Goal: Use online tool/utility: Utilize a website feature to perform a specific function

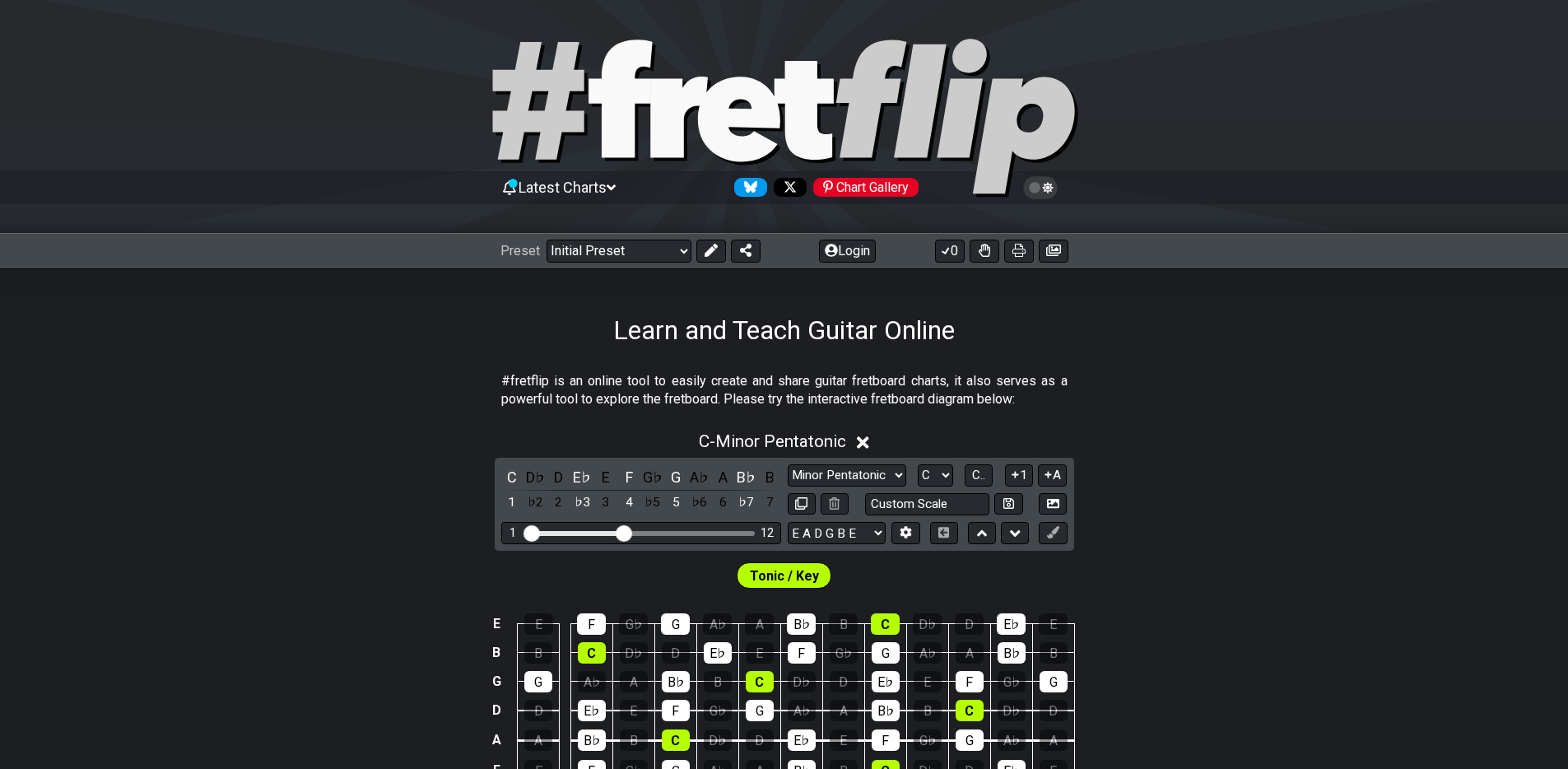
click at [687, 118] on icon at bounding box center [784, 119] width 593 height 164
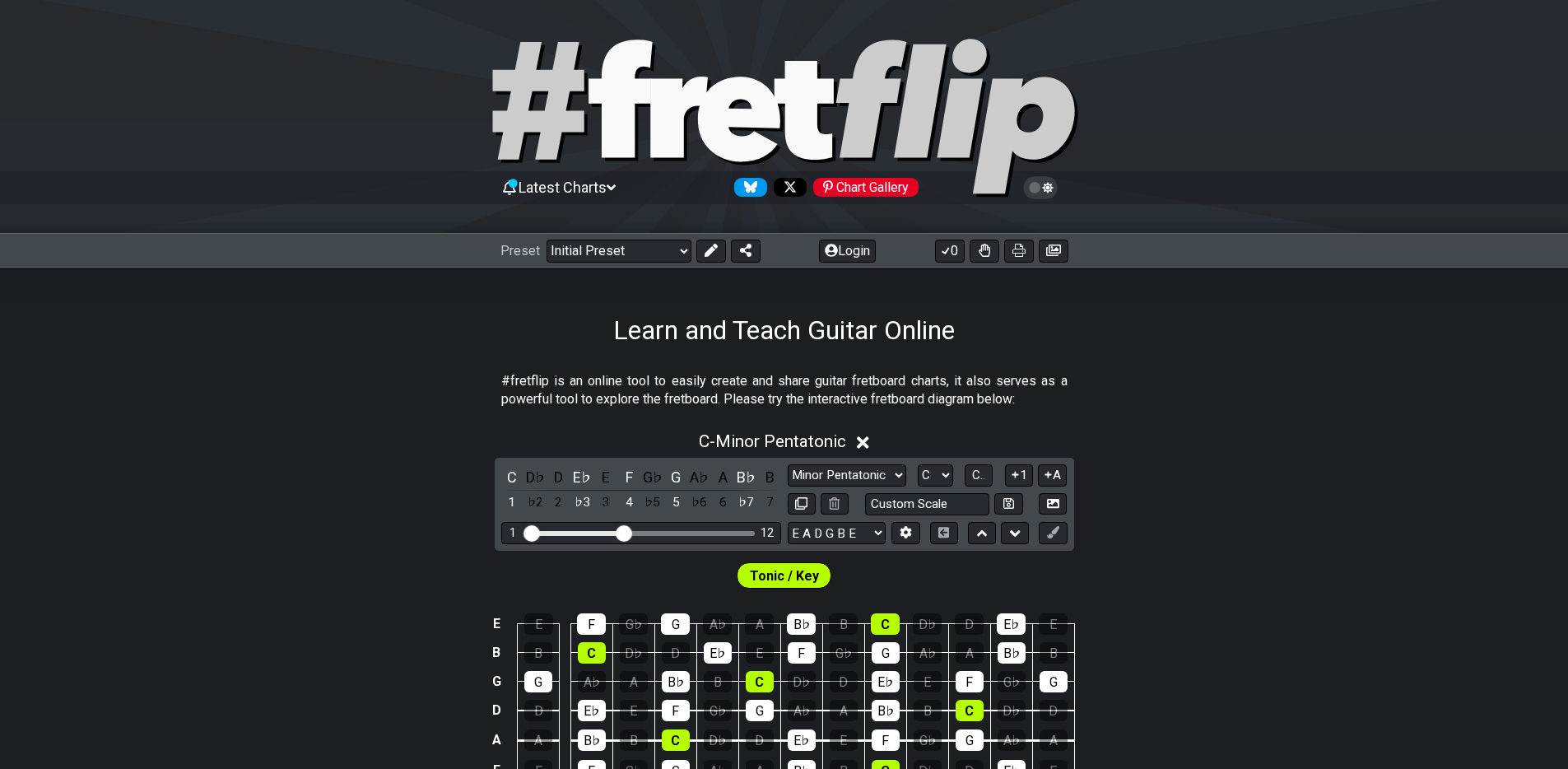
click at [687, 118] on icon at bounding box center [784, 119] width 593 height 164
click at [381, 426] on div "C - Minor Pentatonic" at bounding box center [784, 436] width 1568 height 31
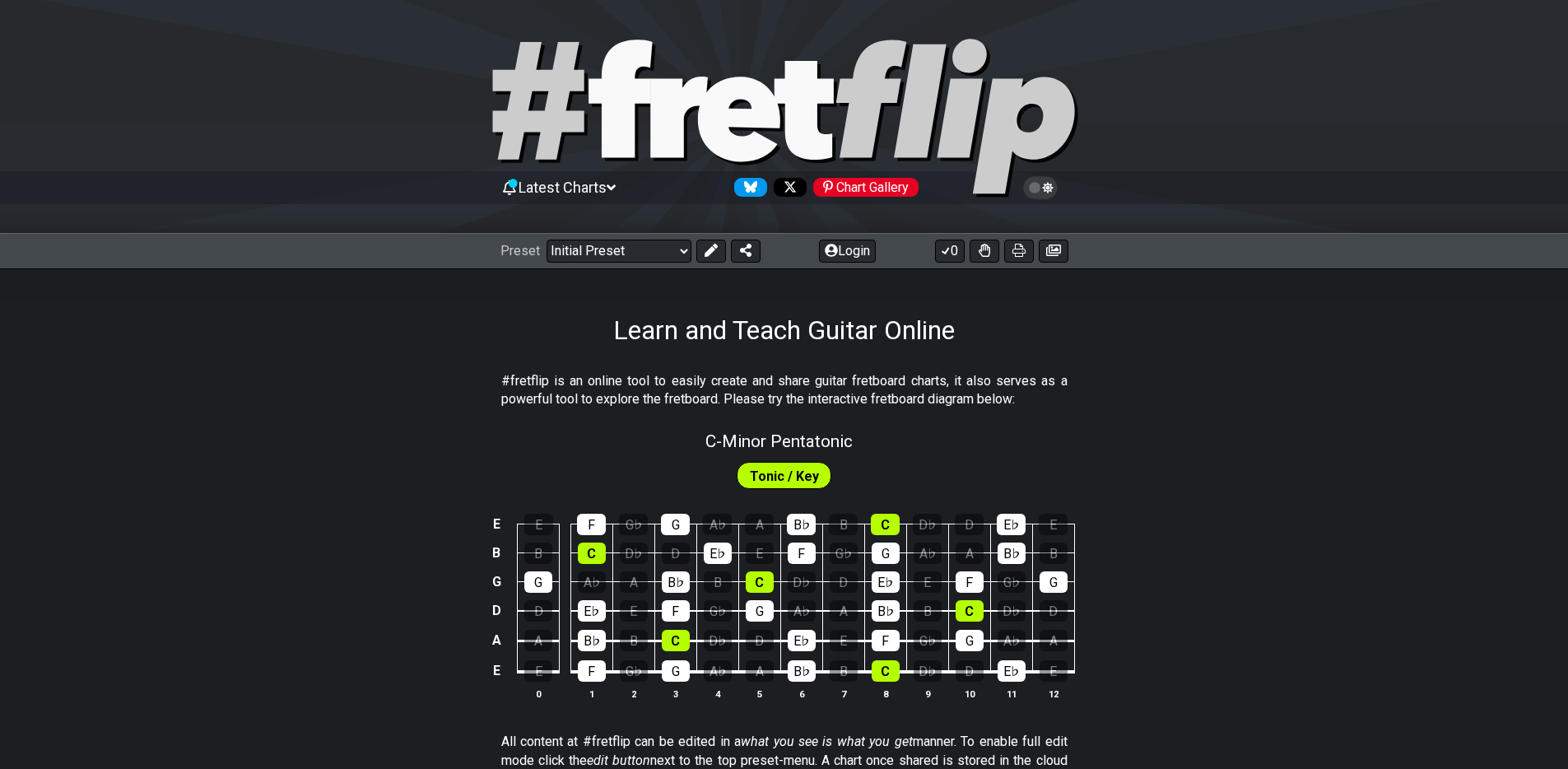
click at [723, 127] on icon at bounding box center [738, 119] width 82 height 85
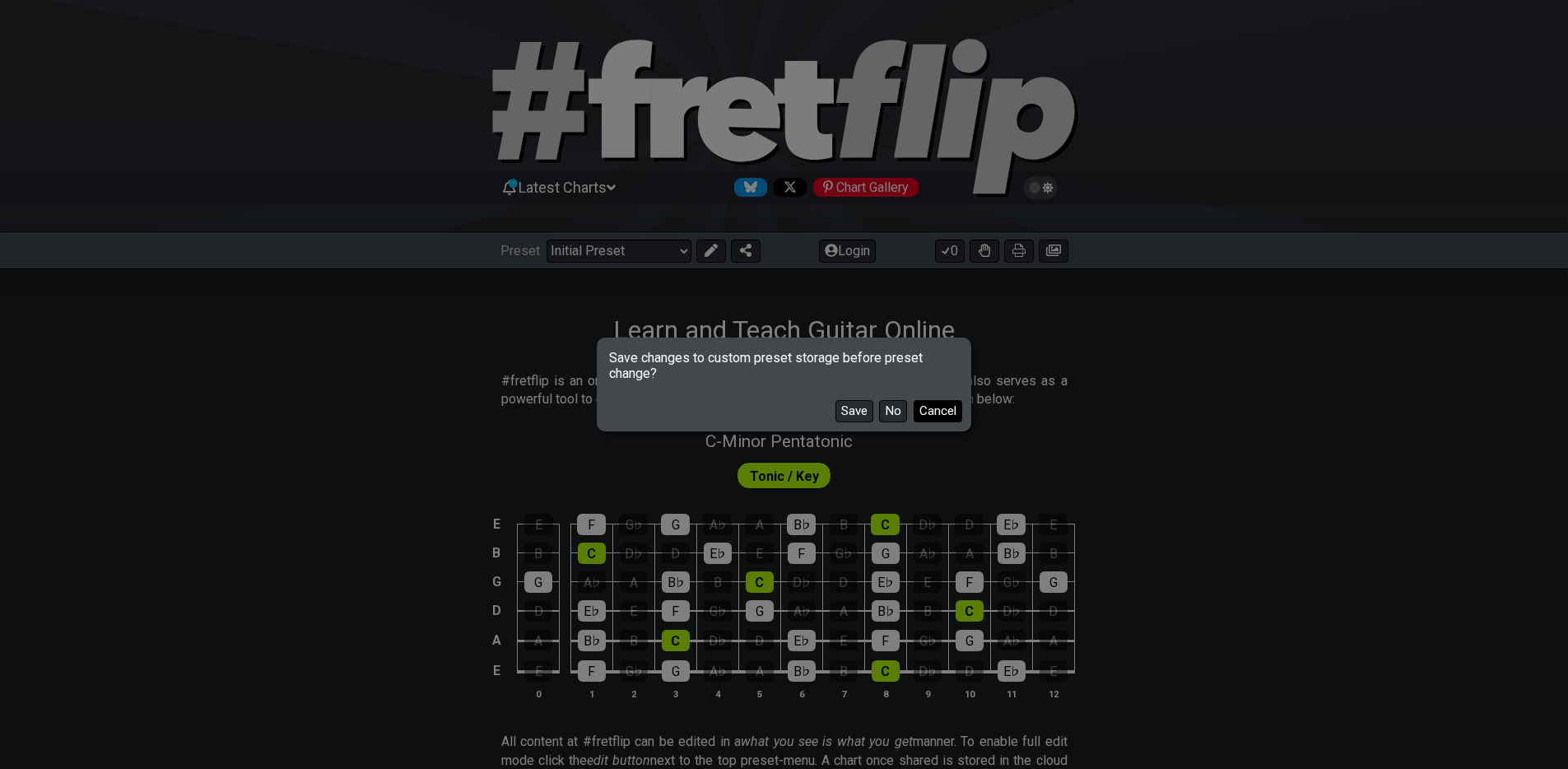
click at [941, 409] on button "Cancel" at bounding box center [938, 411] width 49 height 22
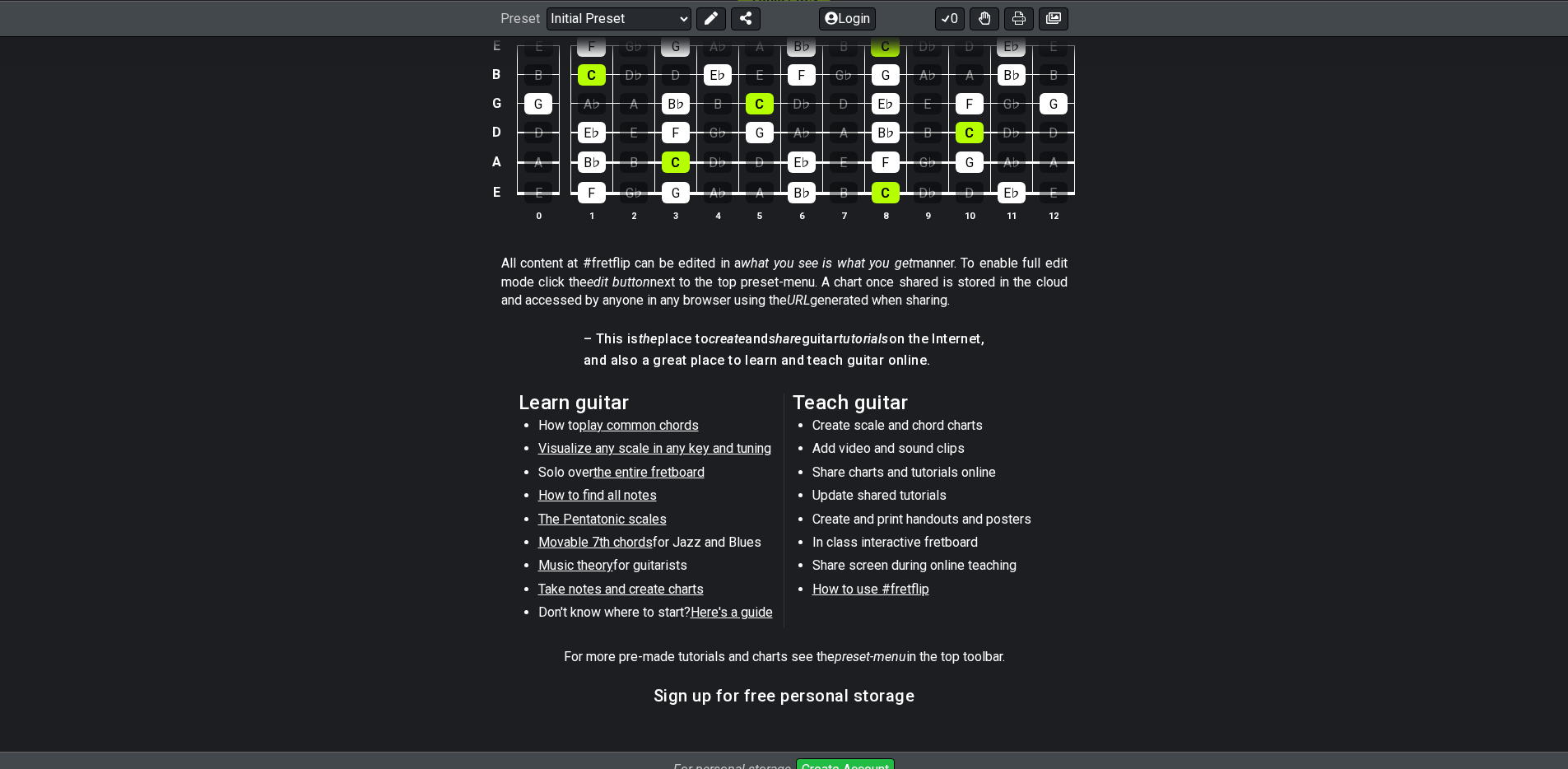
scroll to position [624, 0]
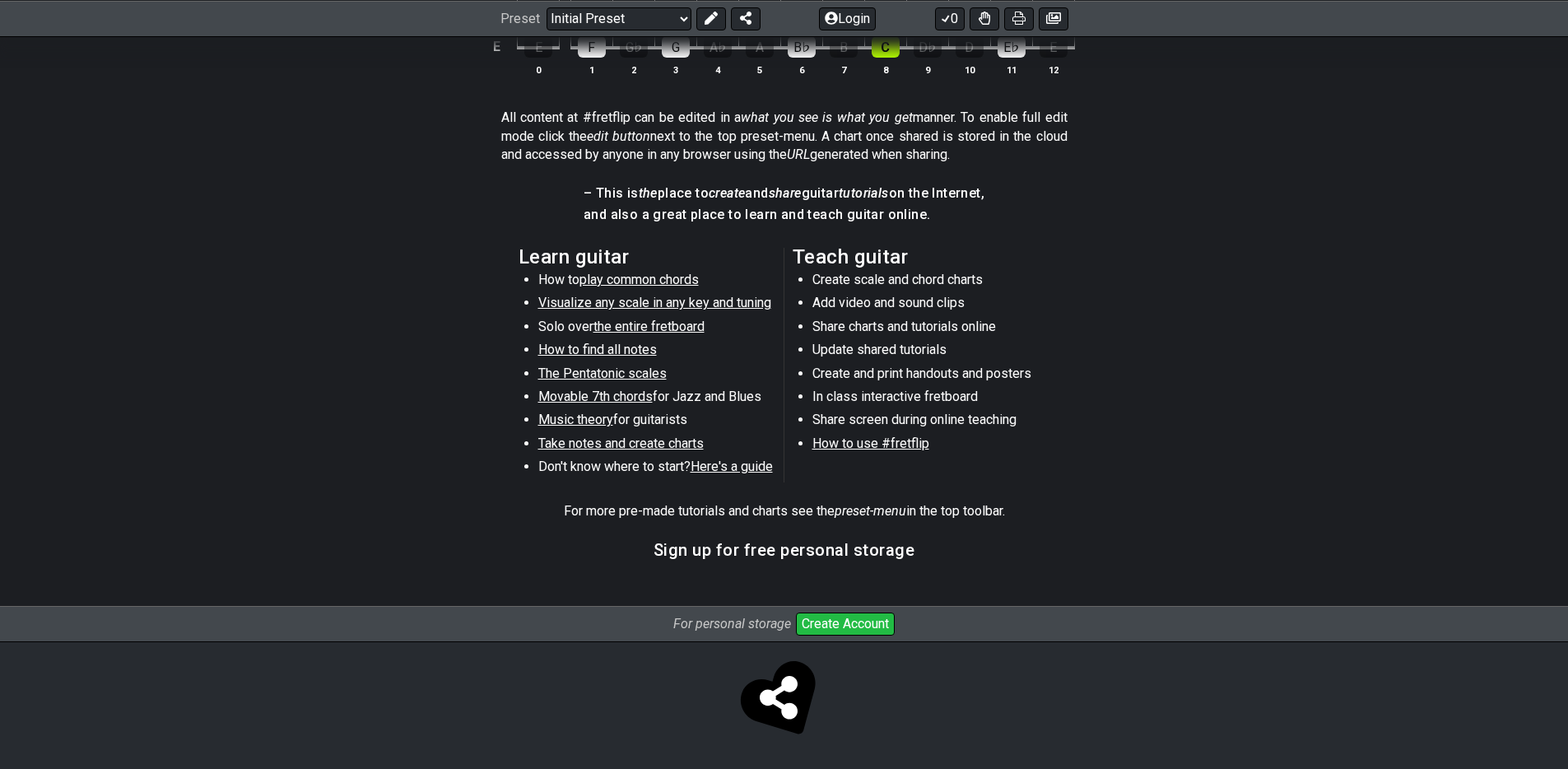
click at [837, 620] on button "Create Account" at bounding box center [845, 624] width 99 height 23
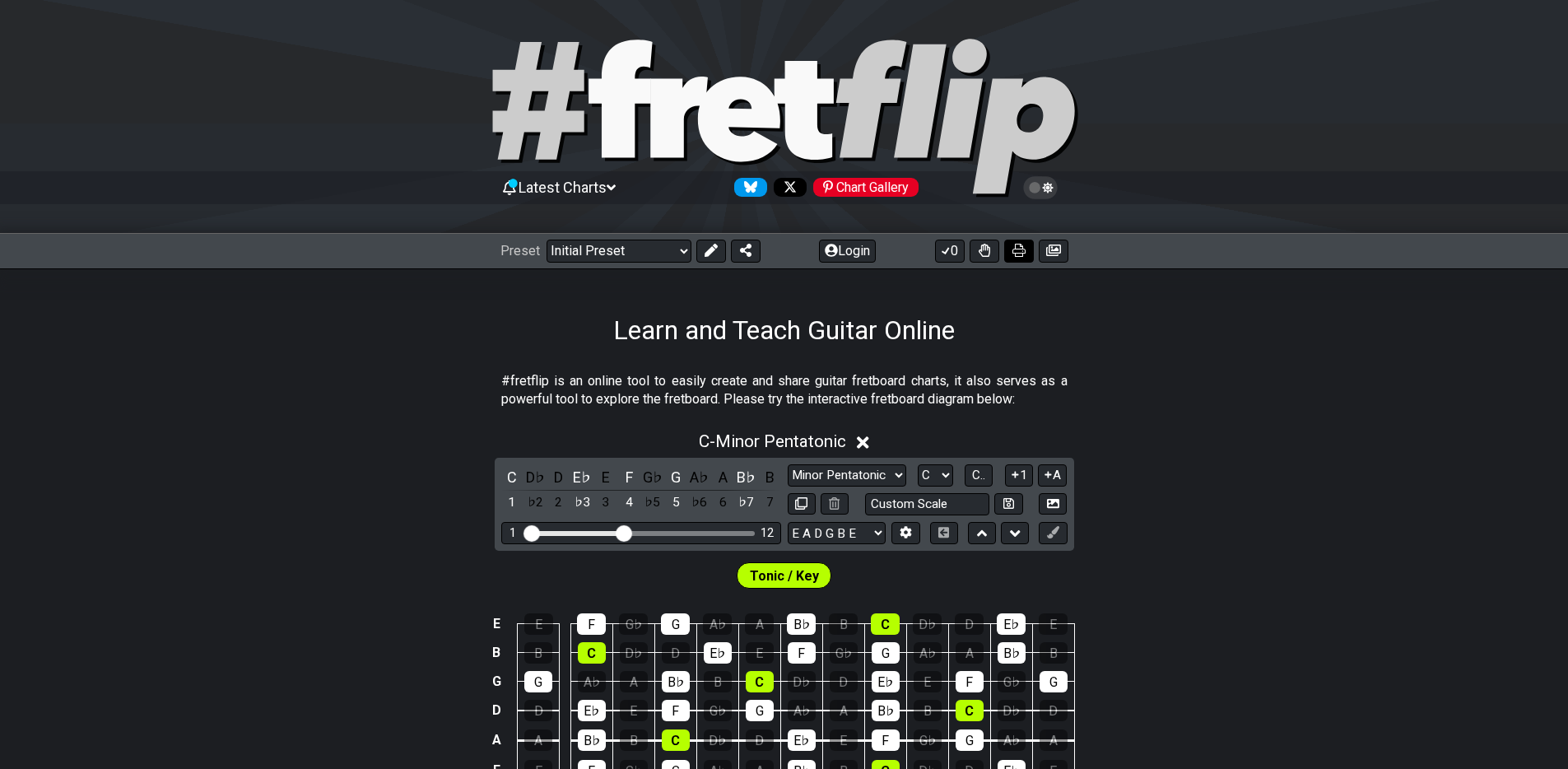
click at [1011, 254] on button at bounding box center [1019, 251] width 30 height 23
click at [1174, 463] on div "C - Minor Pentatonic C D♭ D E♭ E F G♭ G A♭ A B♭ B 1 ♭2 2 ♭3 3 4 ♭5 5 ♭6 6 ♭7 7 …" at bounding box center [784, 622] width 1568 height 402
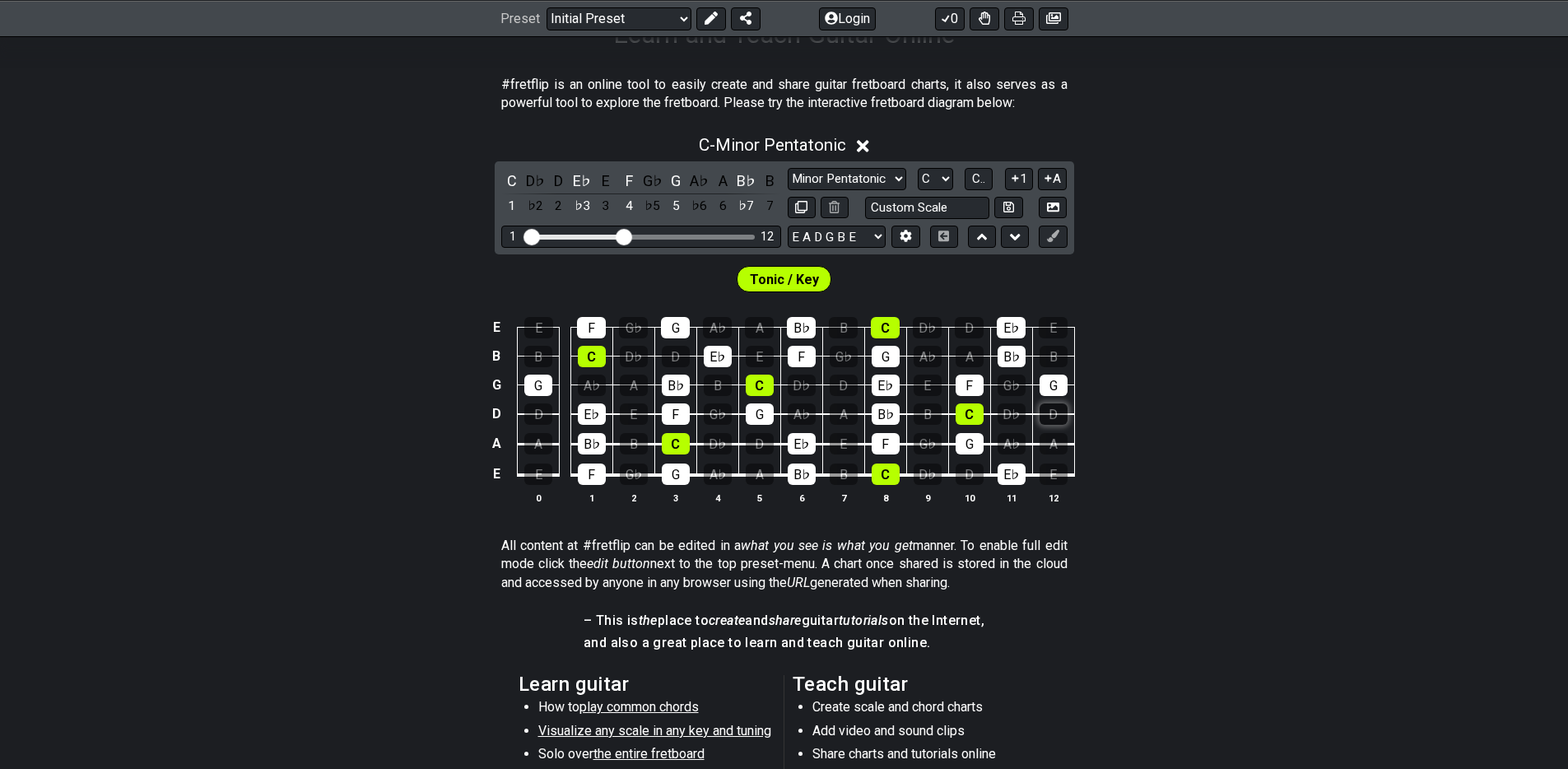
click at [1056, 415] on div "D" at bounding box center [1053, 414] width 28 height 22
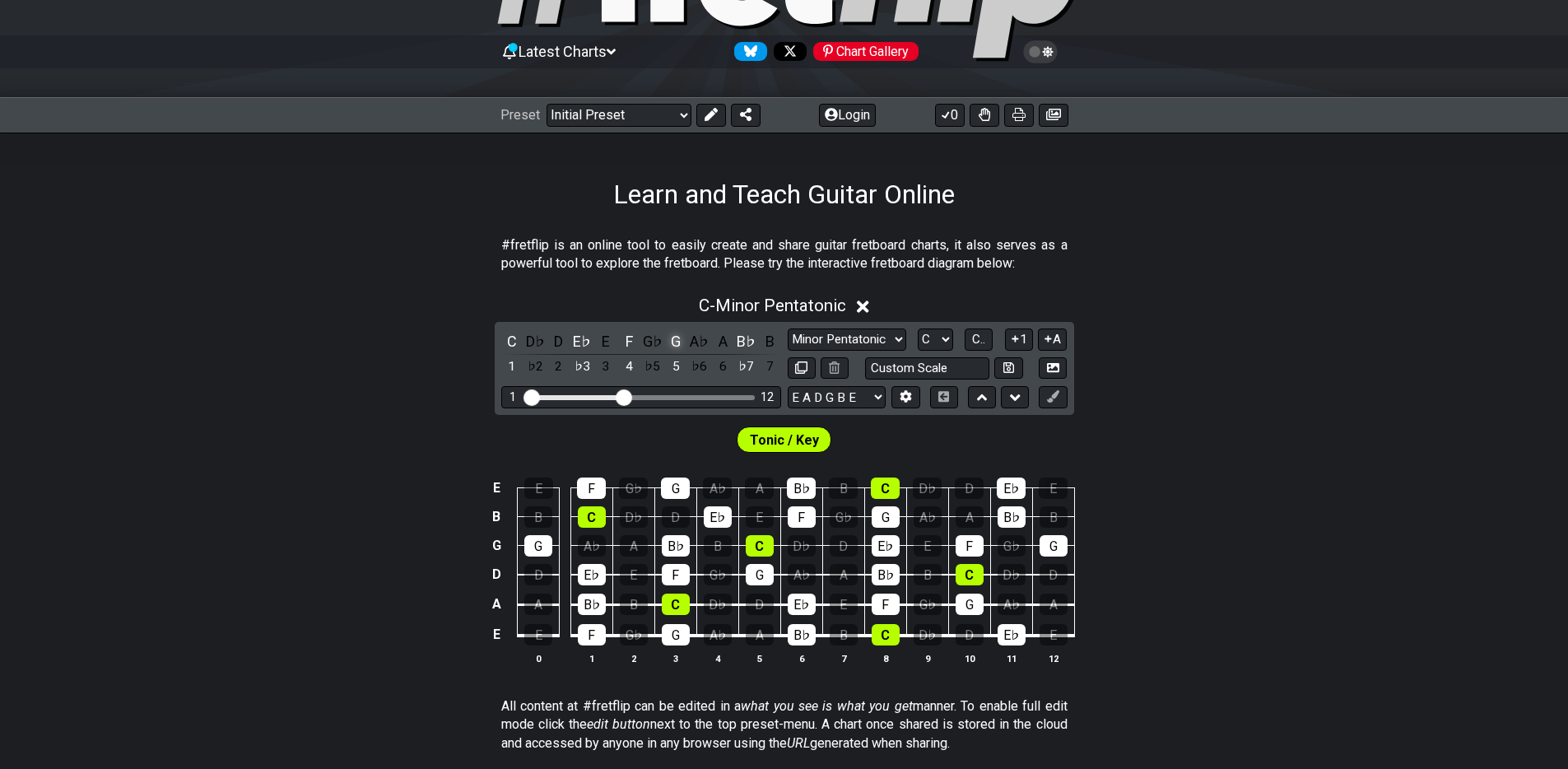
scroll to position [99, 0]
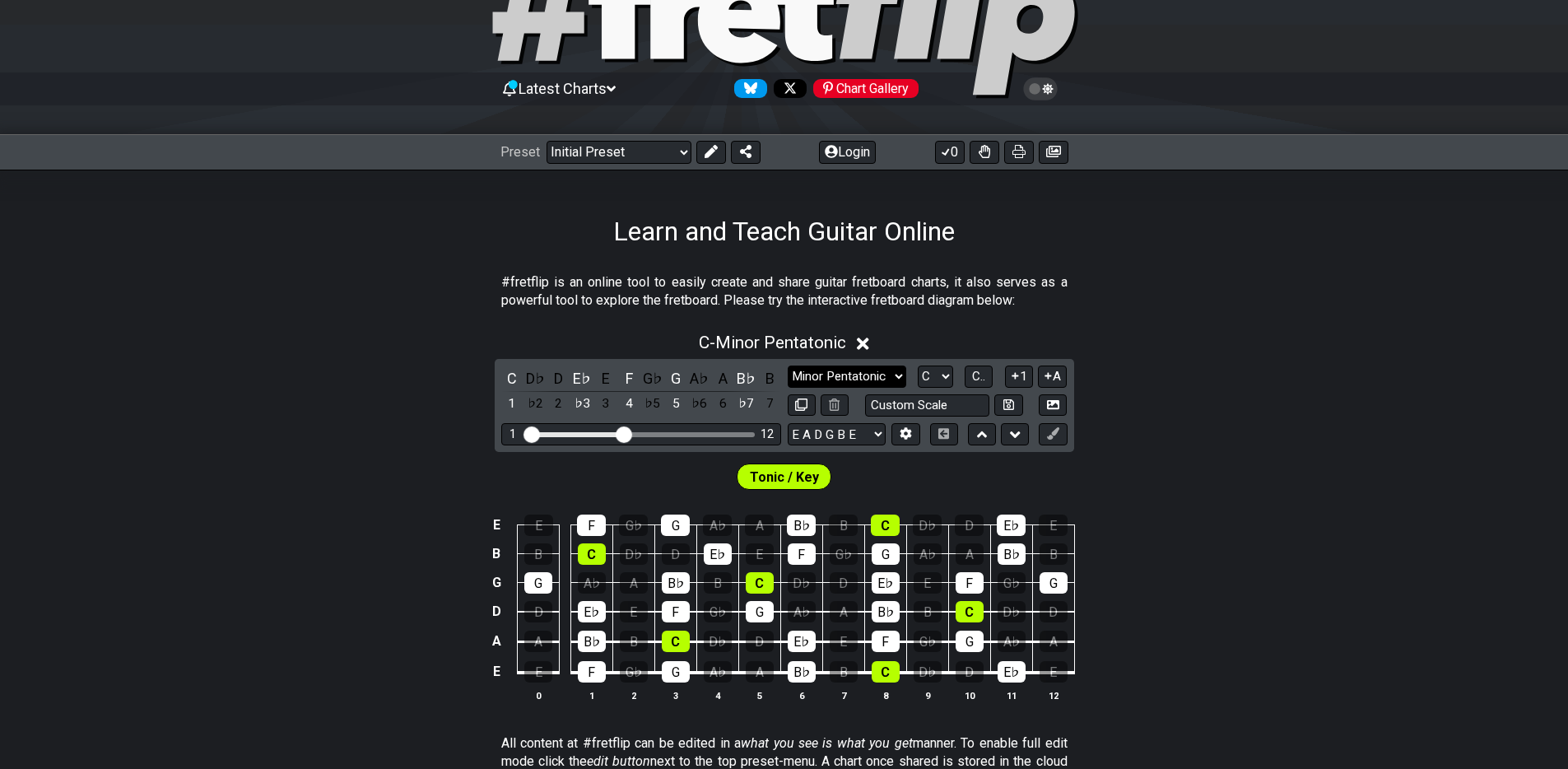
click at [810, 382] on select "Minor Pentatonic Click to edit Minor Pentatonic Major Pentatonic Minor Blues Ma…" at bounding box center [847, 377] width 119 height 22
select select "Click to edit"
click at [846, 342] on icon at bounding box center [841, 343] width 12 height 12
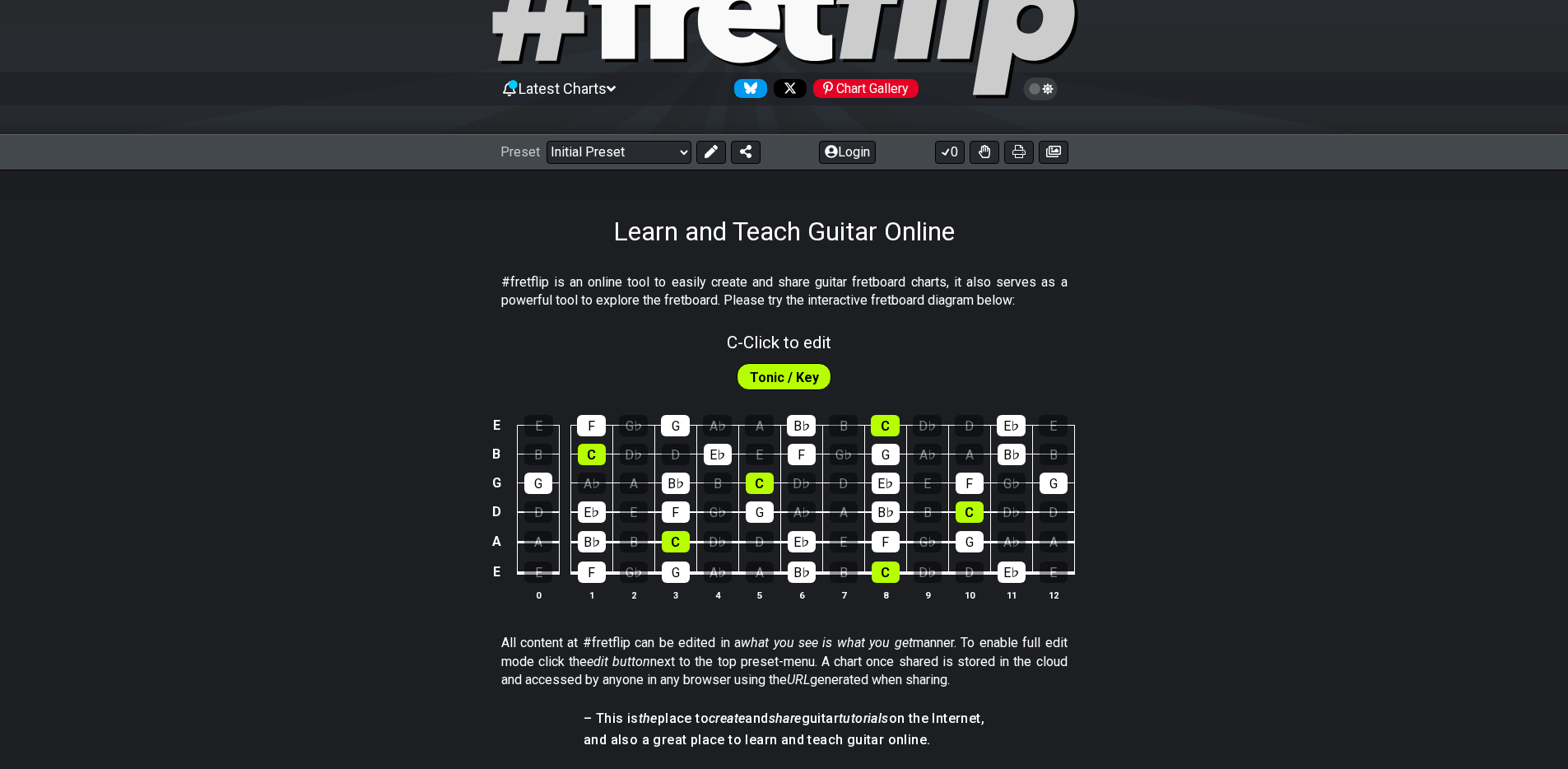
click at [789, 376] on span "Tonic / Key" at bounding box center [784, 377] width 69 height 24
click at [742, 353] on div "Tonic / Key" at bounding box center [784, 373] width 1568 height 41
click at [786, 339] on span "C - Click to edit" at bounding box center [779, 343] width 104 height 20
select select "Click to edit"
select select "C"
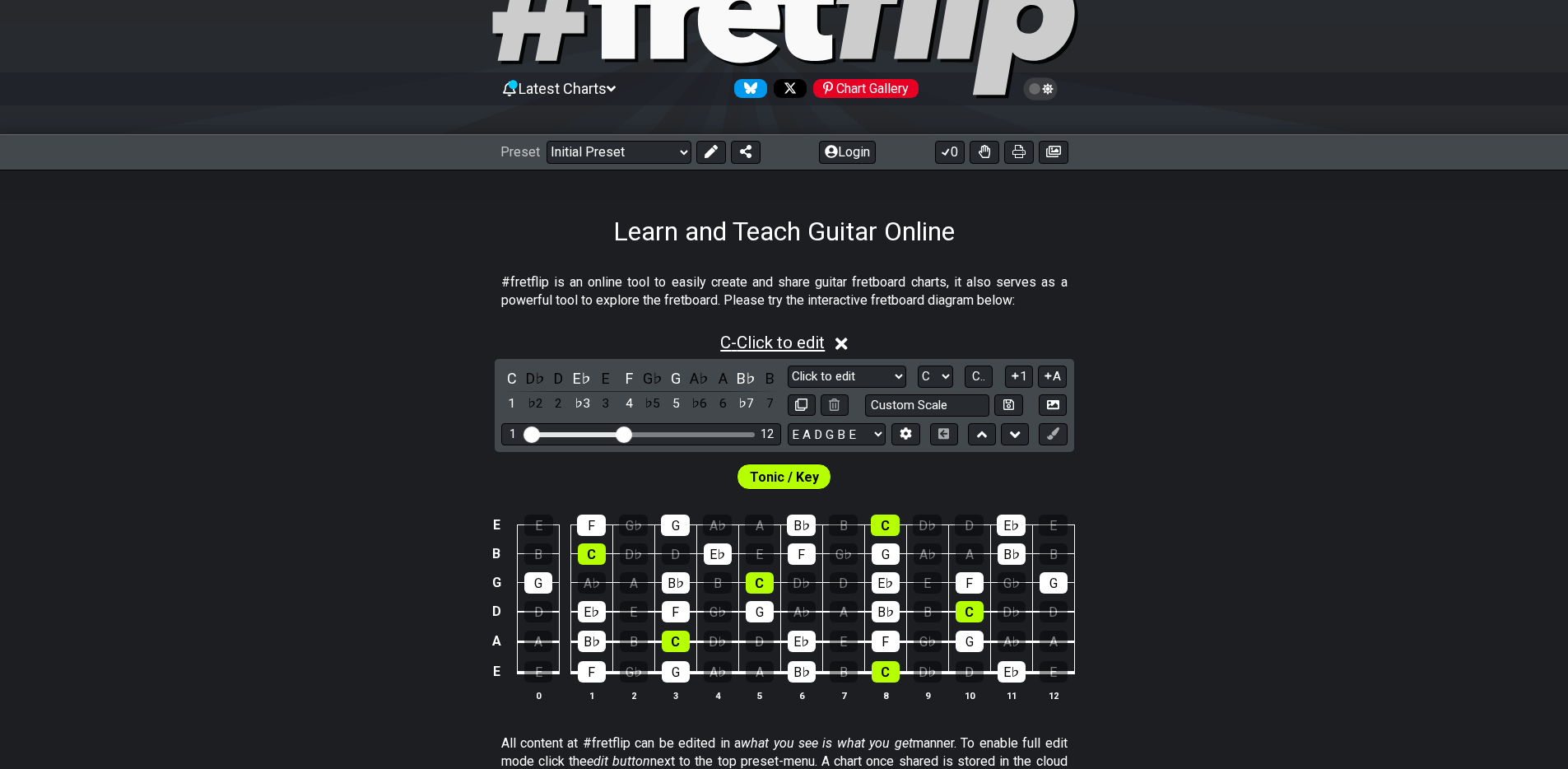
click at [808, 347] on span "C - Click to edit" at bounding box center [772, 343] width 104 height 20
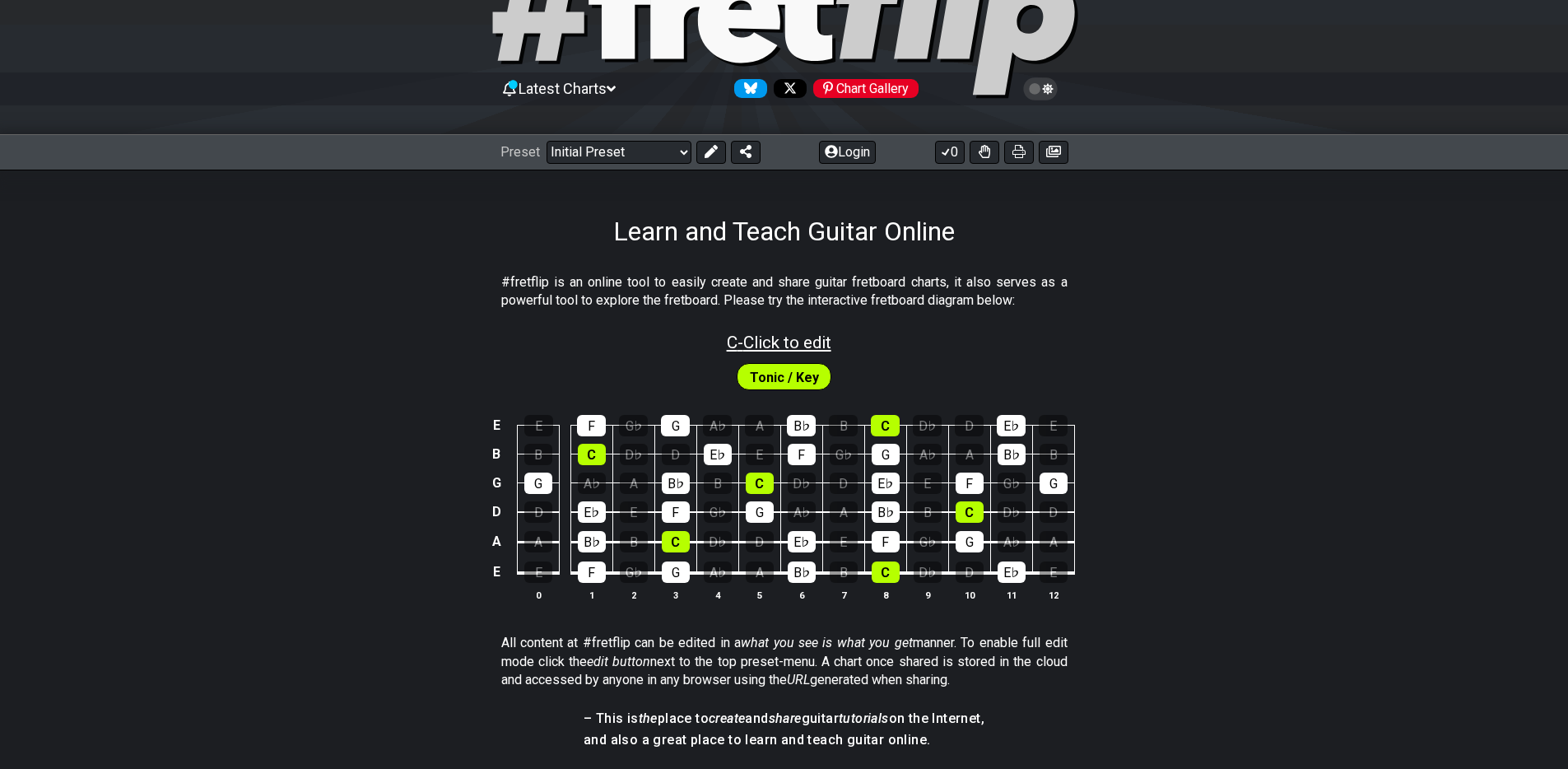
click at [808, 347] on span "C - Click to edit" at bounding box center [779, 343] width 104 height 20
select select "Click to edit"
select select "C"
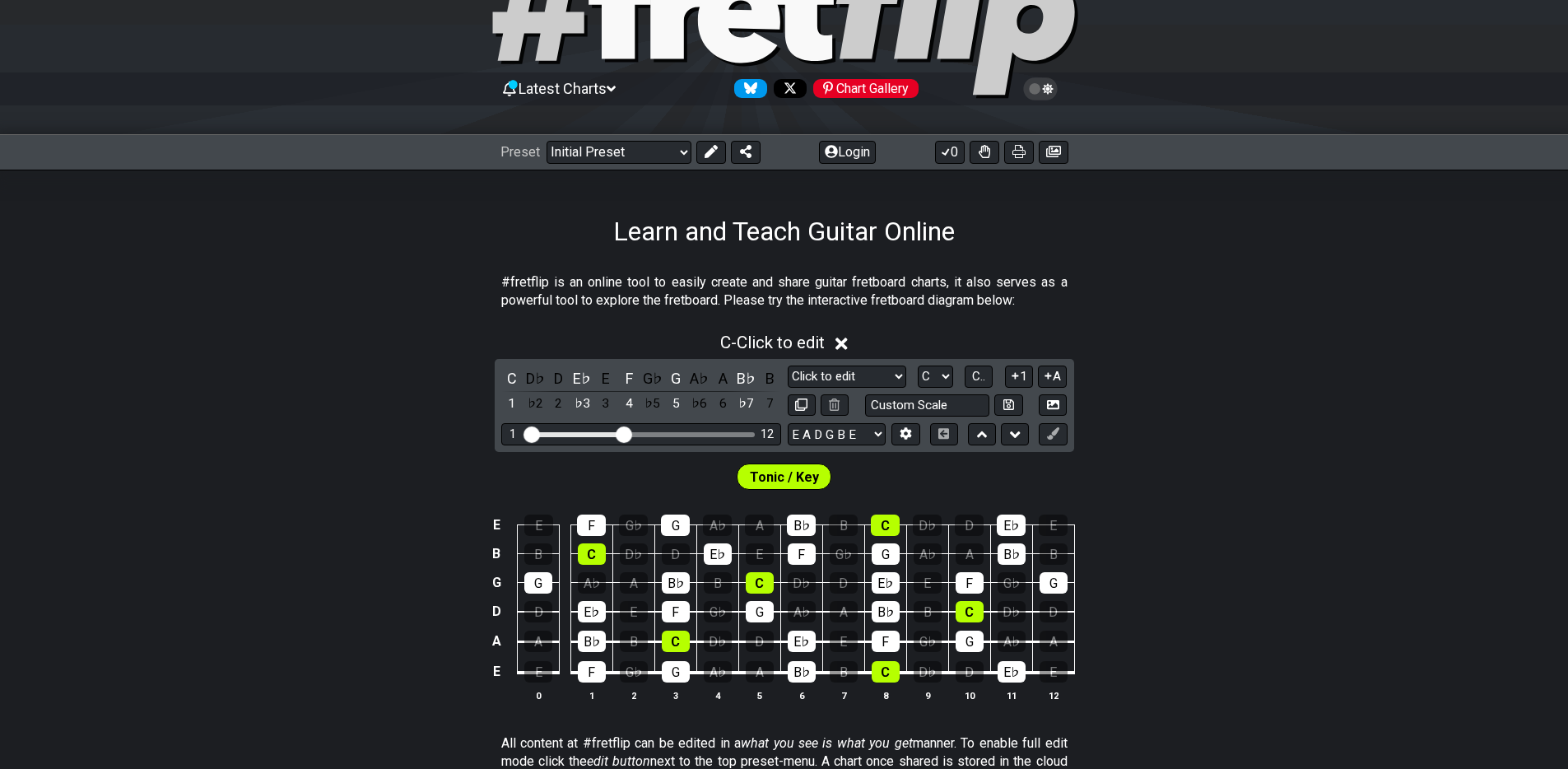
click at [377, 416] on div "C - Click to edit C D♭ D E♭ E F G♭ G A♭ A B♭ B 1 ♭2 2 ♭3 3 4 ♭5 5 ♭6 6 ♭7 7 Min…" at bounding box center [784, 523] width 1568 height 402
drag, startPoint x: 625, startPoint y: 430, endPoint x: 711, endPoint y: 432, distance: 86.0
click at [711, 433] on input "Visible fret range" at bounding box center [641, 433] width 234 height 0
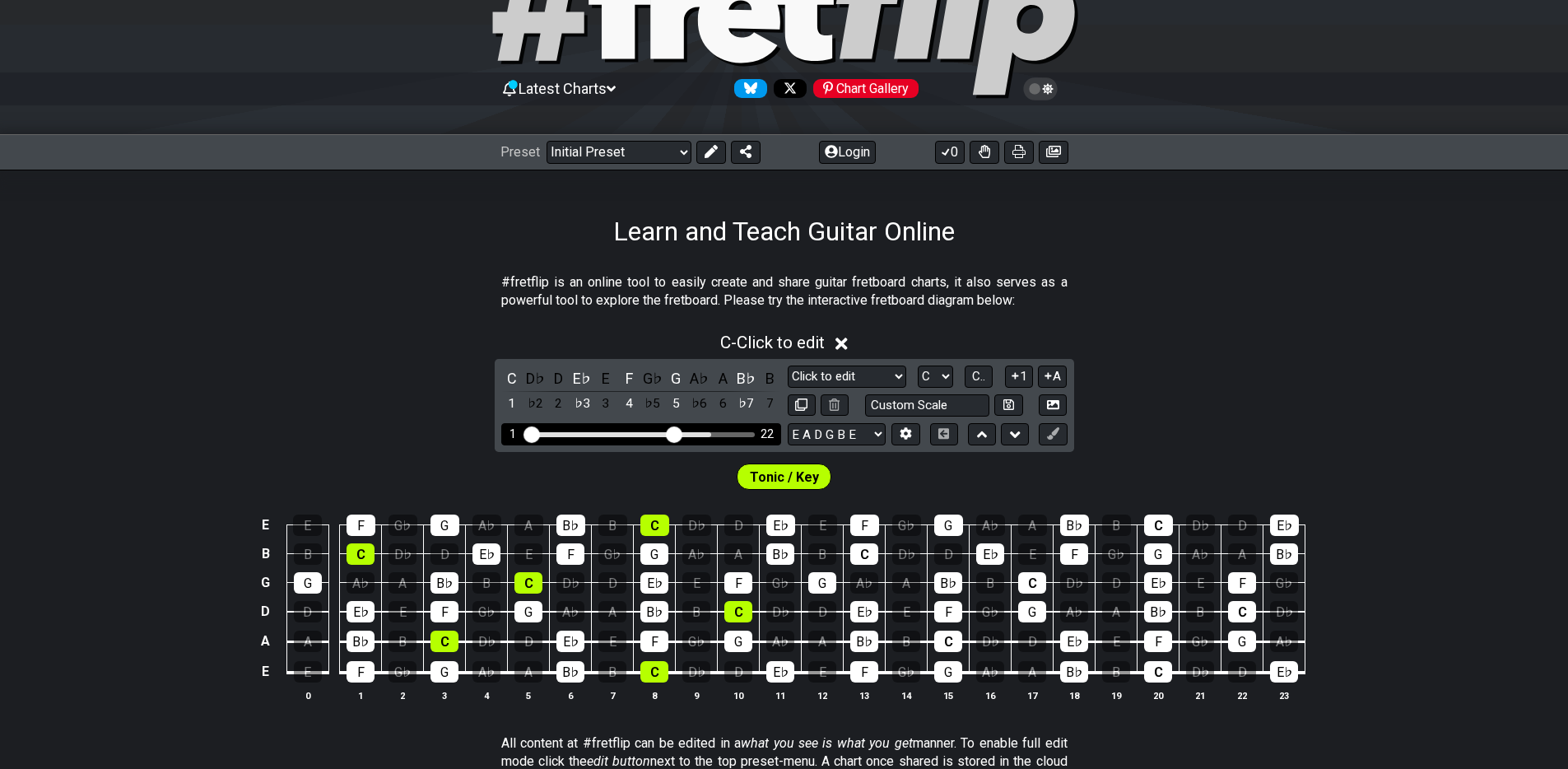
drag, startPoint x: 711, startPoint y: 432, endPoint x: 671, endPoint y: 432, distance: 40.0
click at [671, 433] on input "Visible fret range" at bounding box center [641, 433] width 234 height 0
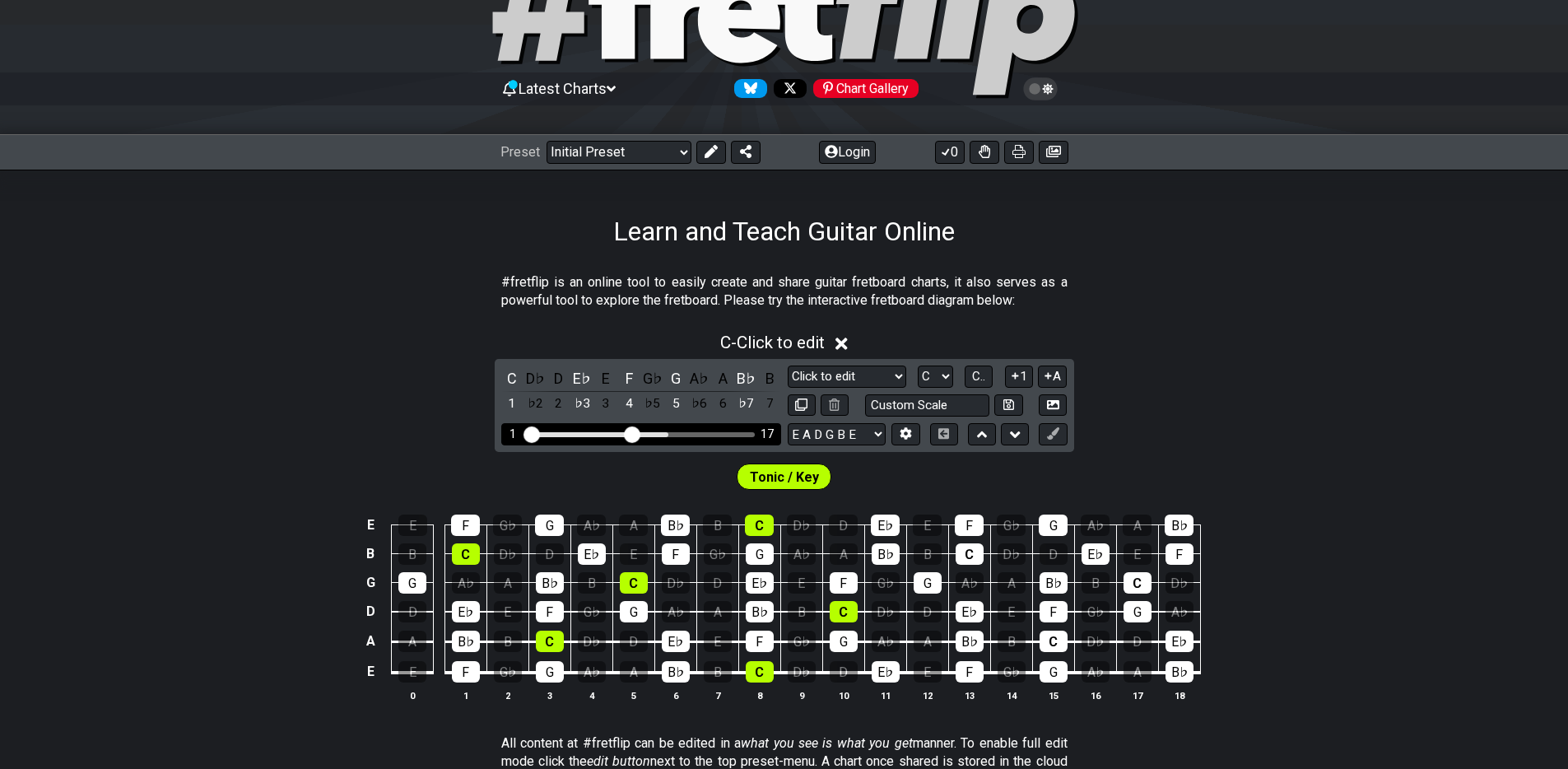
drag, startPoint x: 671, startPoint y: 432, endPoint x: 630, endPoint y: 431, distance: 41.0
click at [630, 433] on input "Visible fret range" at bounding box center [641, 433] width 234 height 0
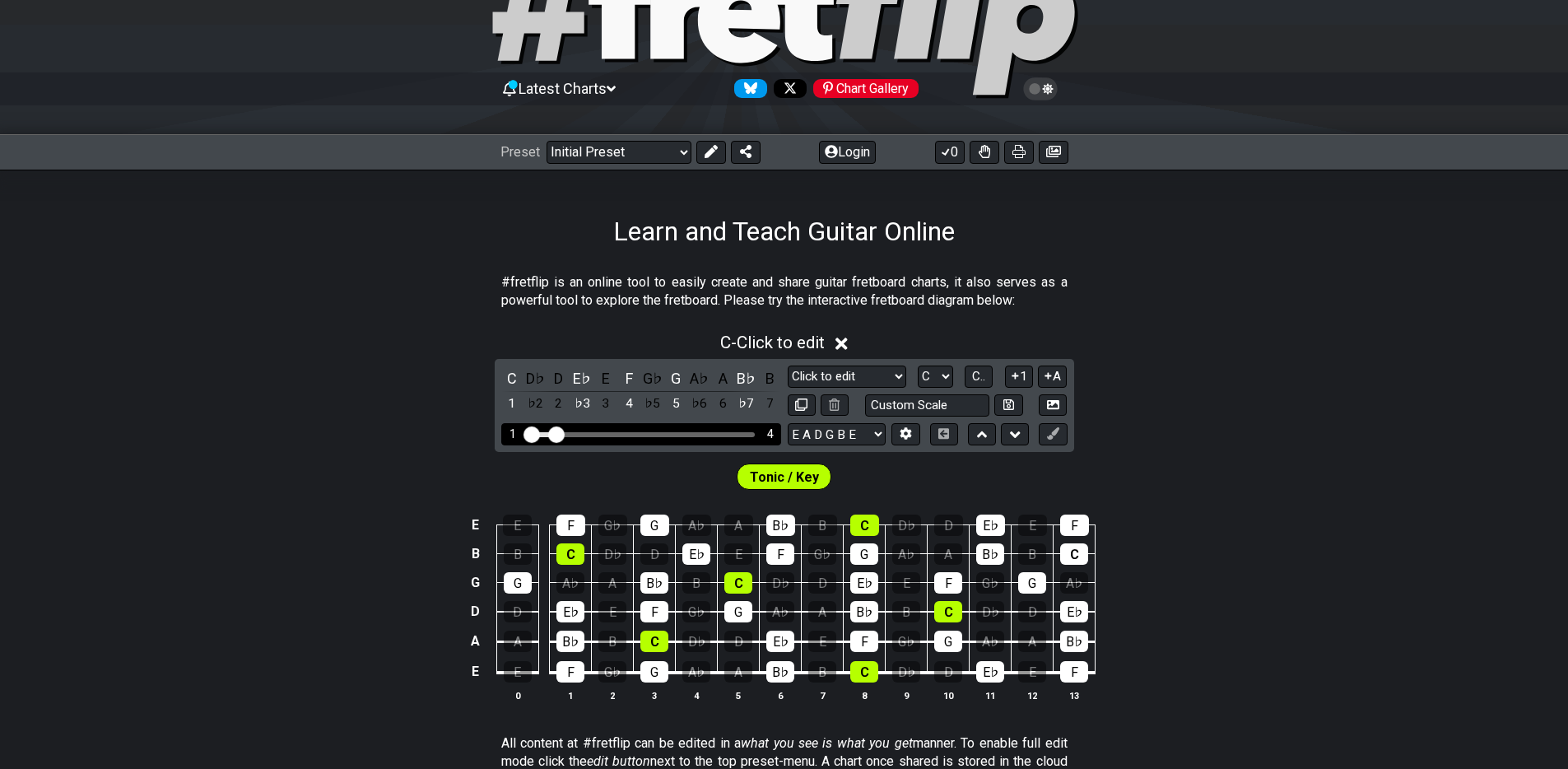
drag, startPoint x: 630, startPoint y: 431, endPoint x: 552, endPoint y: 432, distance: 78.0
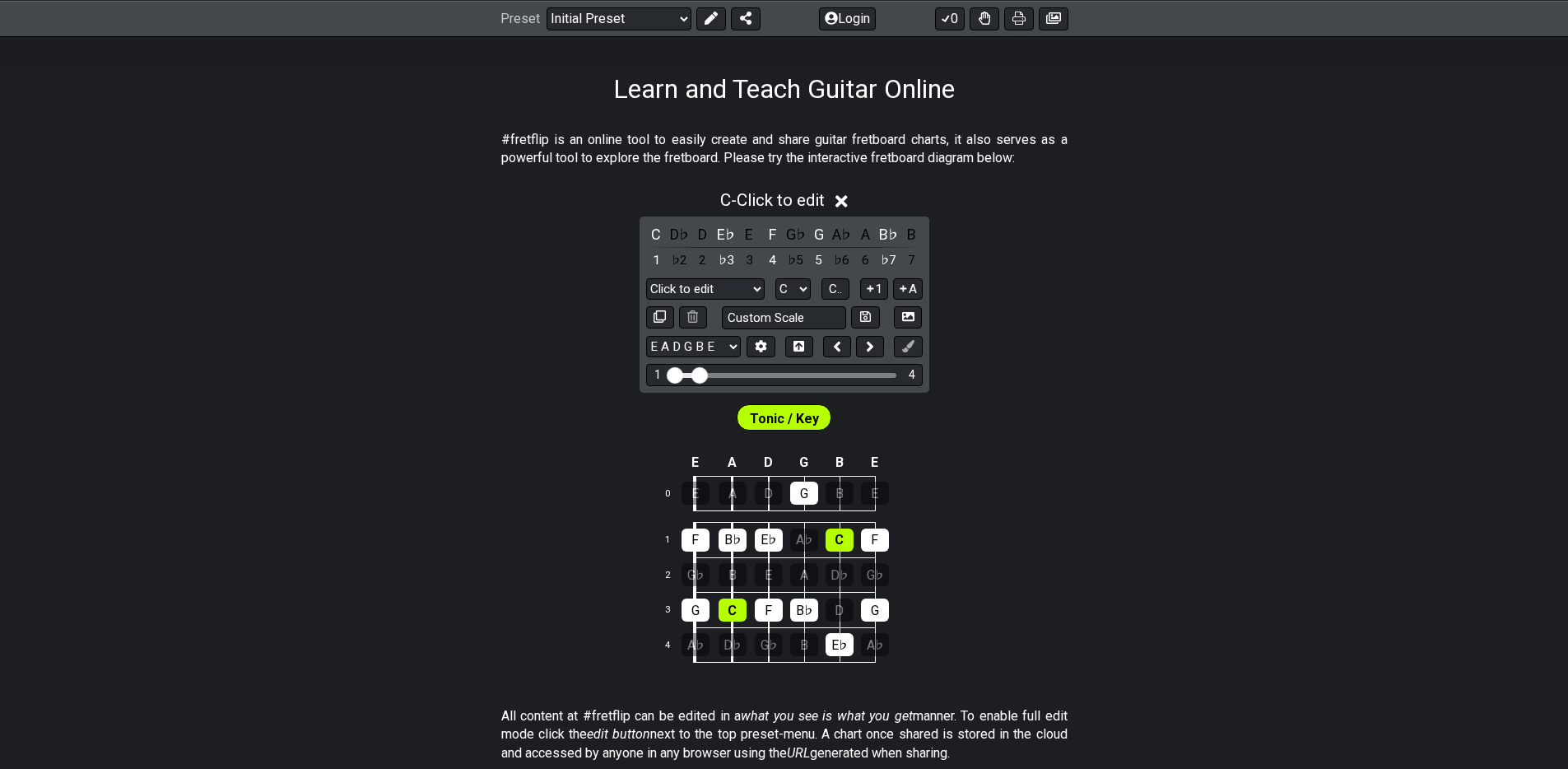
scroll to position [197, 0]
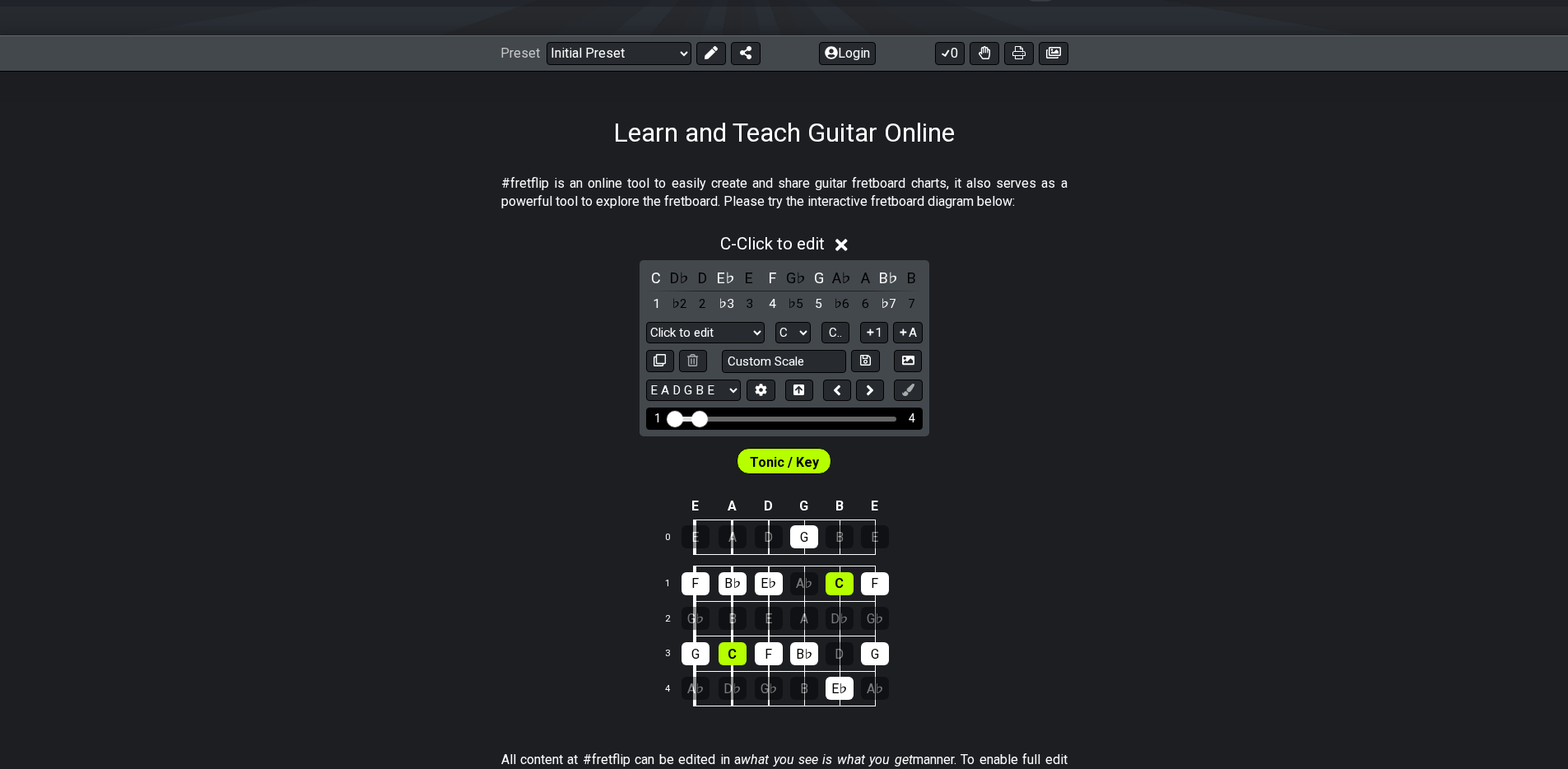
drag, startPoint x: 708, startPoint y: 411, endPoint x: 756, endPoint y: 412, distance: 48.0
click at [756, 412] on div "1 4" at bounding box center [784, 418] width 276 height 22
click at [755, 416] on div "Visible fret range" at bounding box center [784, 419] width 225 height 5
drag, startPoint x: 776, startPoint y: 417, endPoint x: 745, endPoint y: 417, distance: 31.0
click at [775, 416] on div "Visible fret range" at bounding box center [784, 419] width 225 height 5
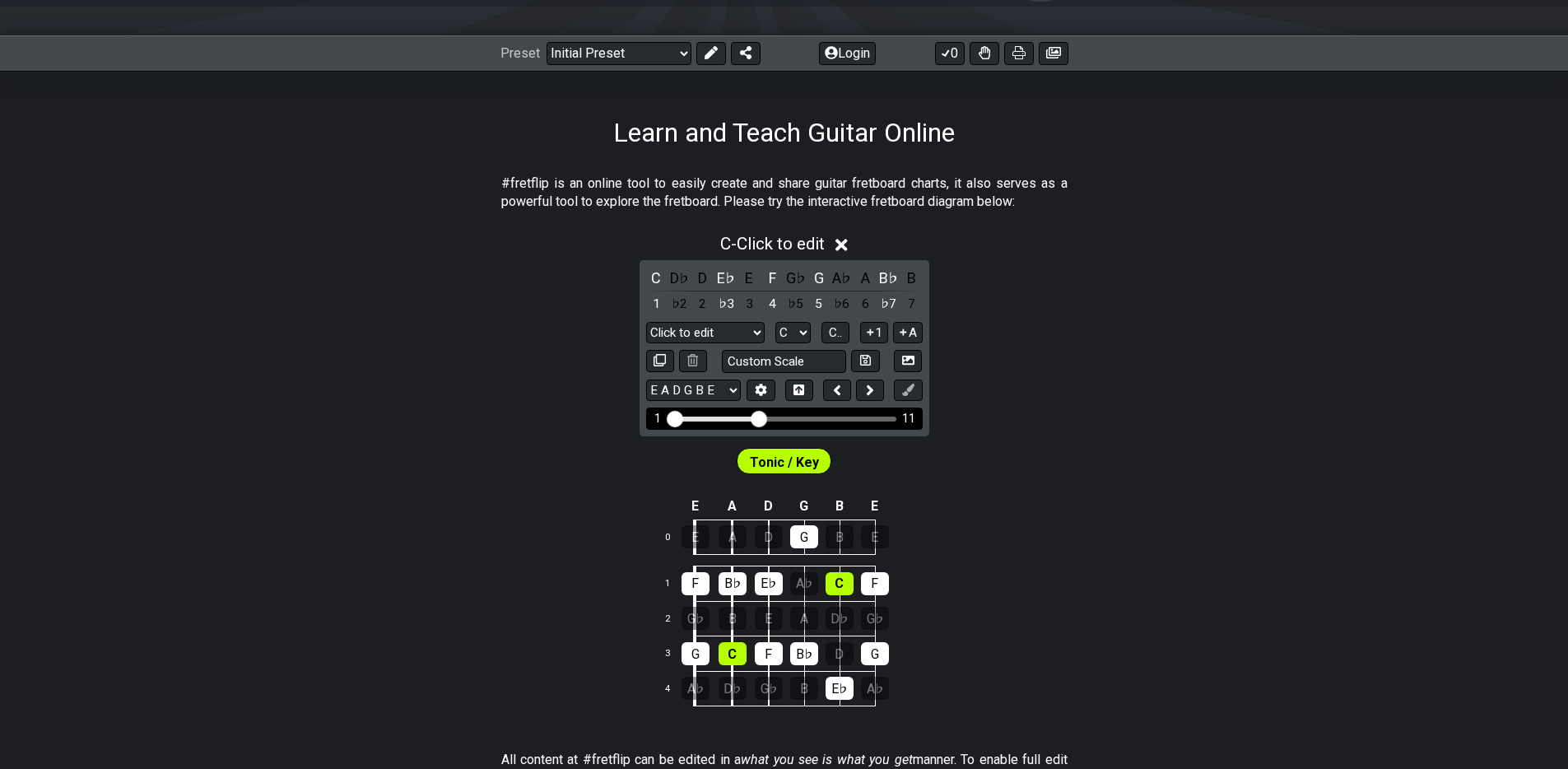
drag, startPoint x: 703, startPoint y: 416, endPoint x: 758, endPoint y: 420, distance: 55.1
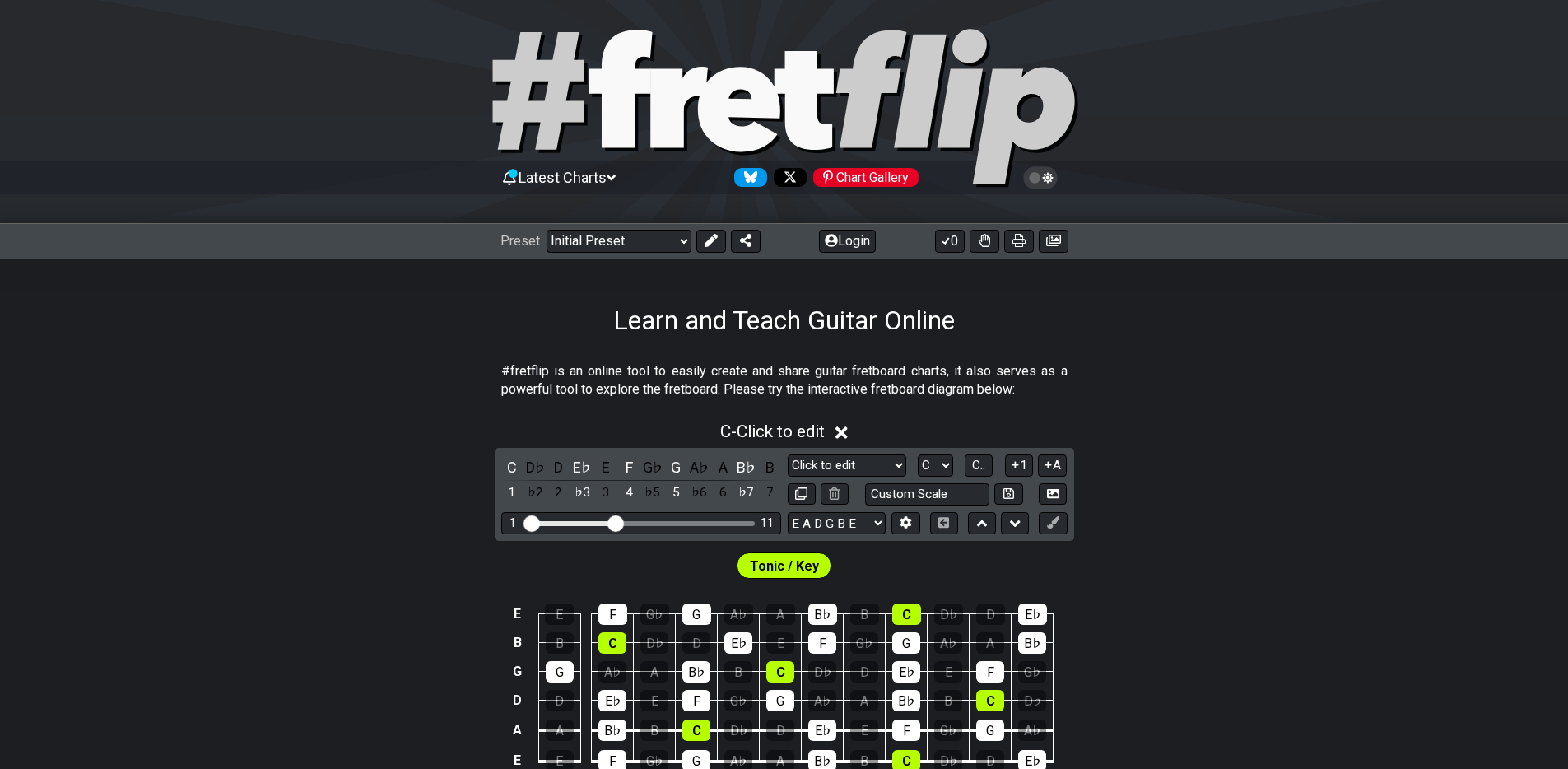
scroll to position [0, 0]
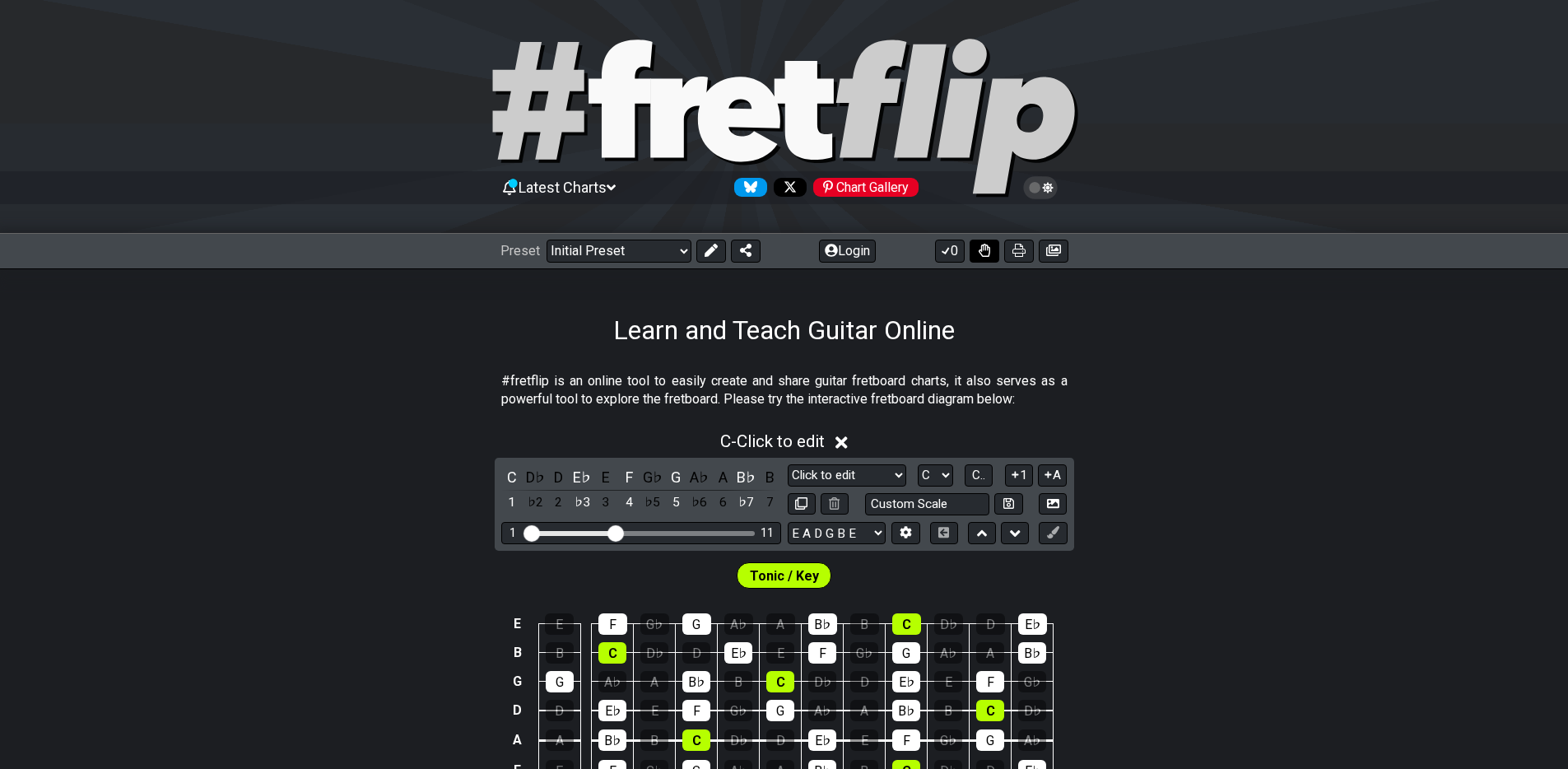
click at [985, 254] on icon at bounding box center [984, 251] width 12 height 13
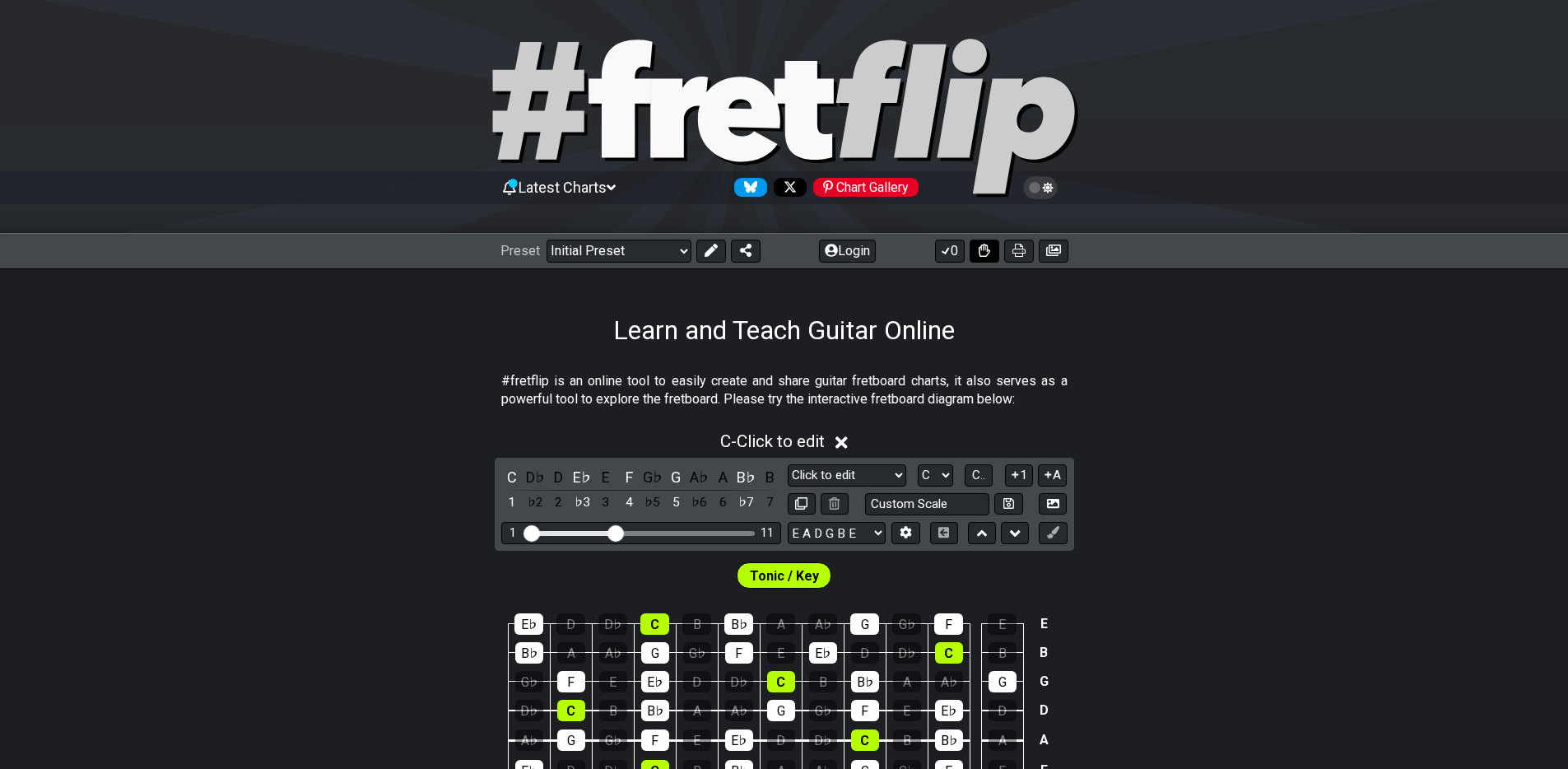
click at [985, 254] on icon at bounding box center [984, 251] width 12 height 13
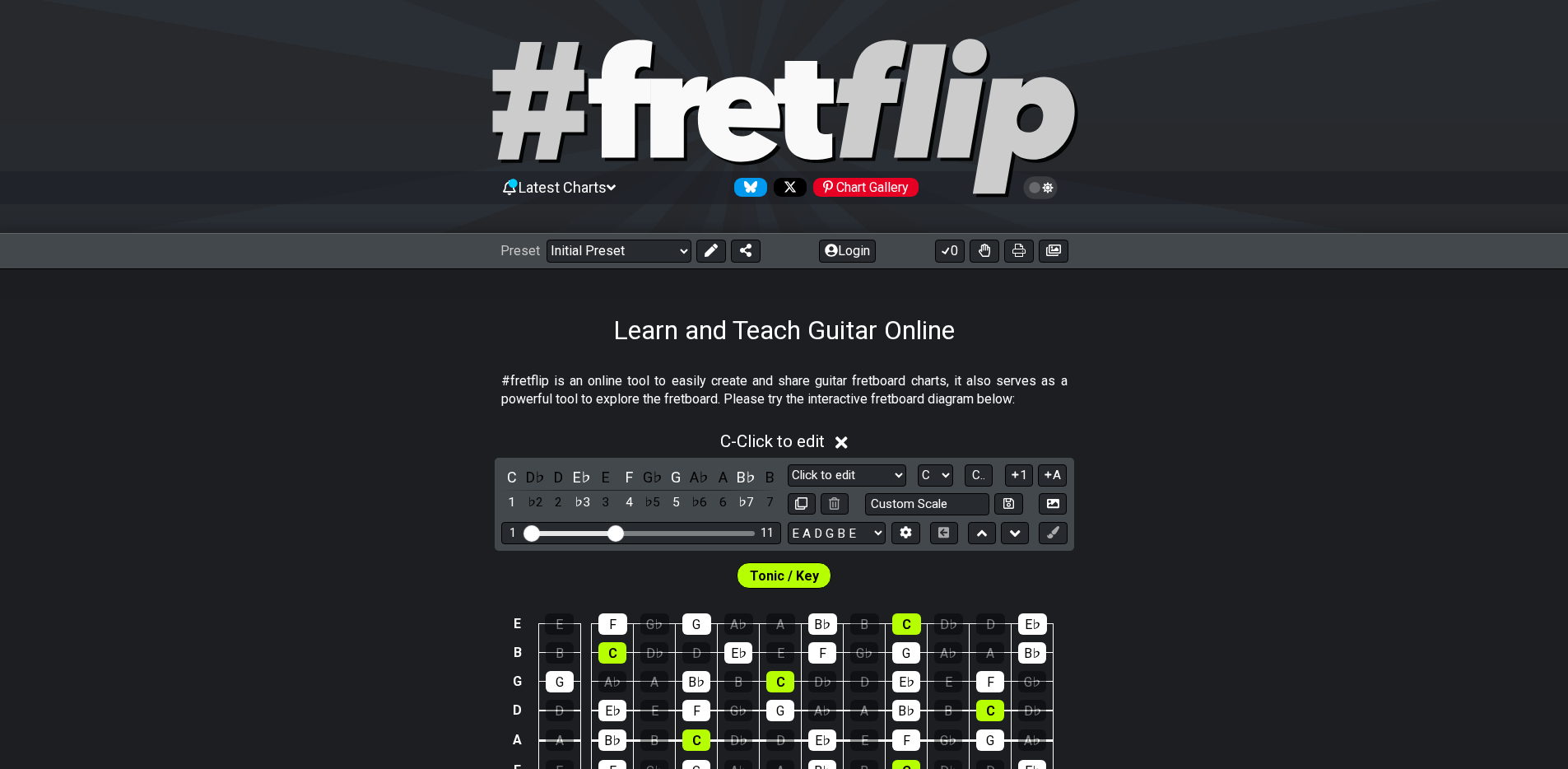
click at [1044, 190] on icon at bounding box center [1046, 187] width 11 height 12
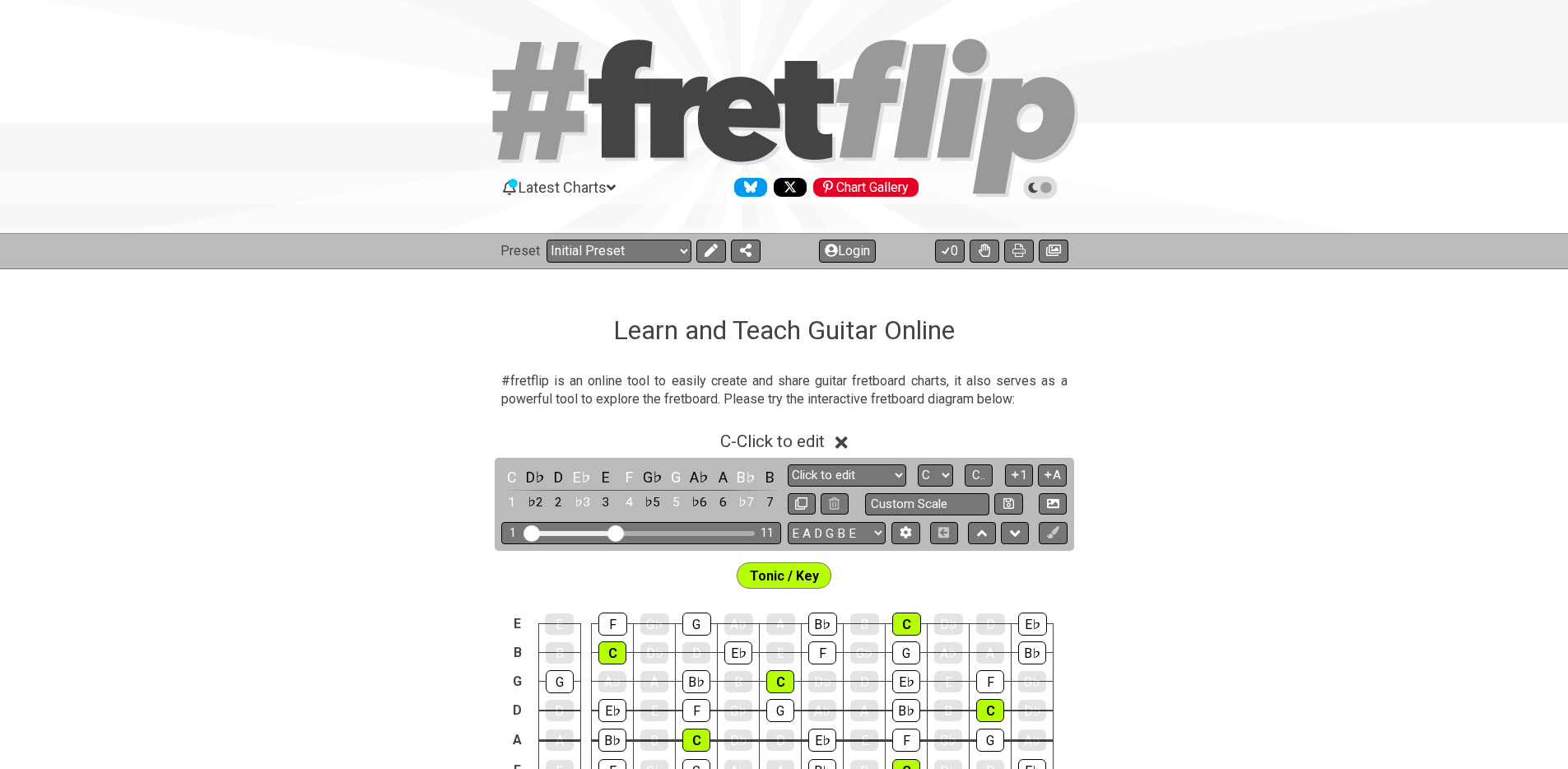
click at [1044, 190] on icon at bounding box center [1041, 187] width 15 height 15
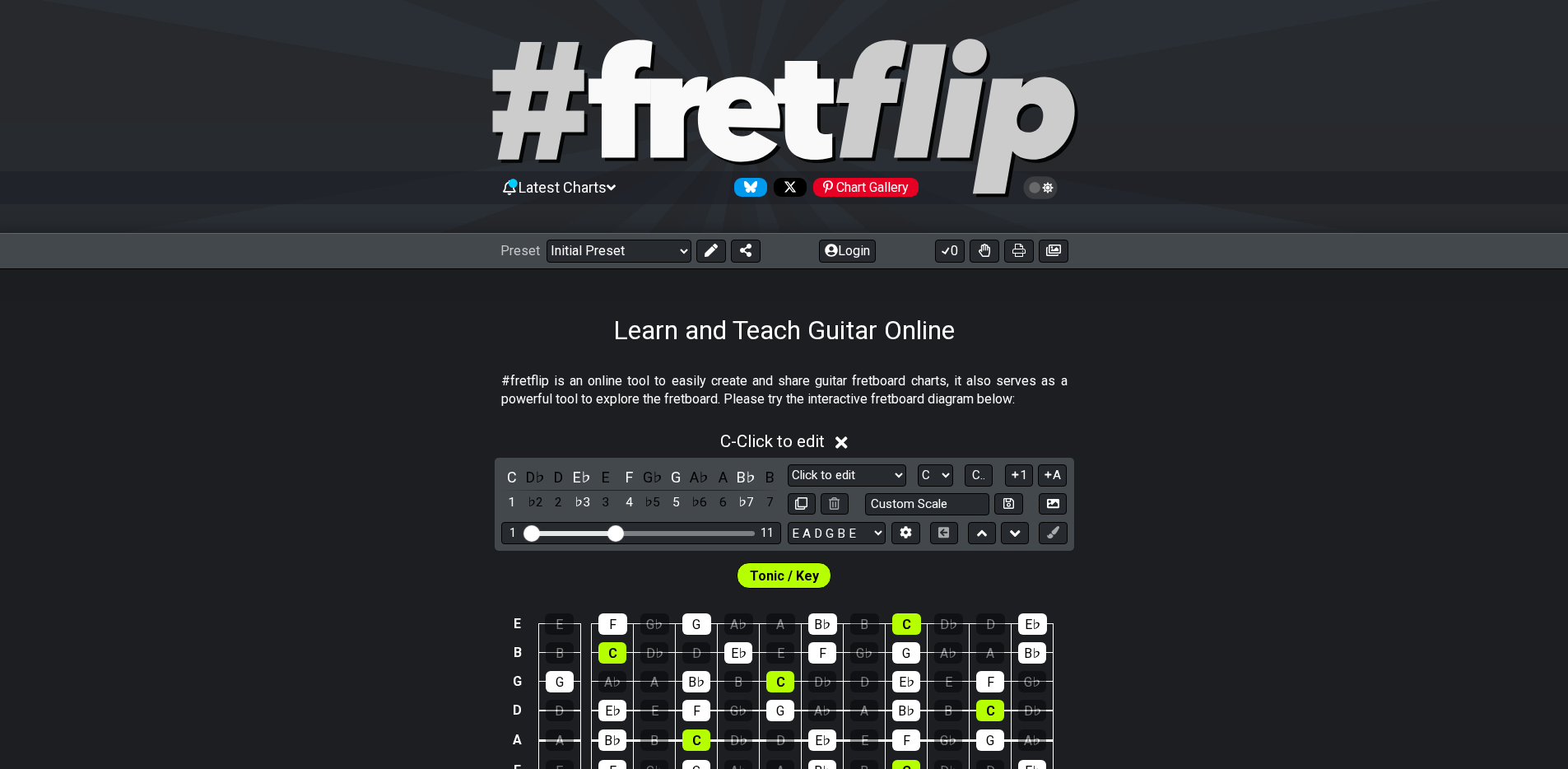
click at [595, 190] on span "Latest Charts" at bounding box center [562, 187] width 88 height 17
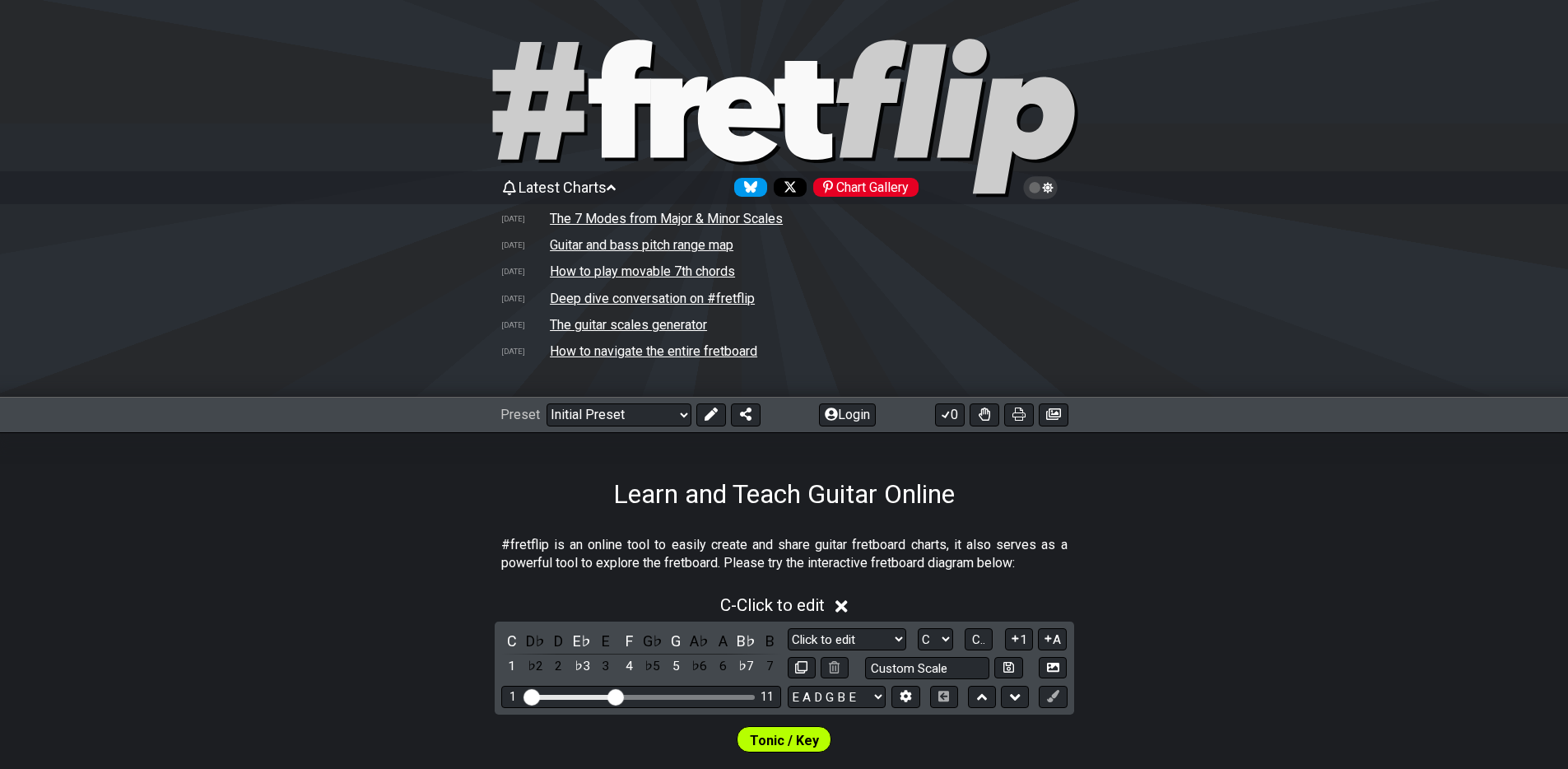
click at [595, 190] on span "Latest Charts" at bounding box center [562, 187] width 88 height 17
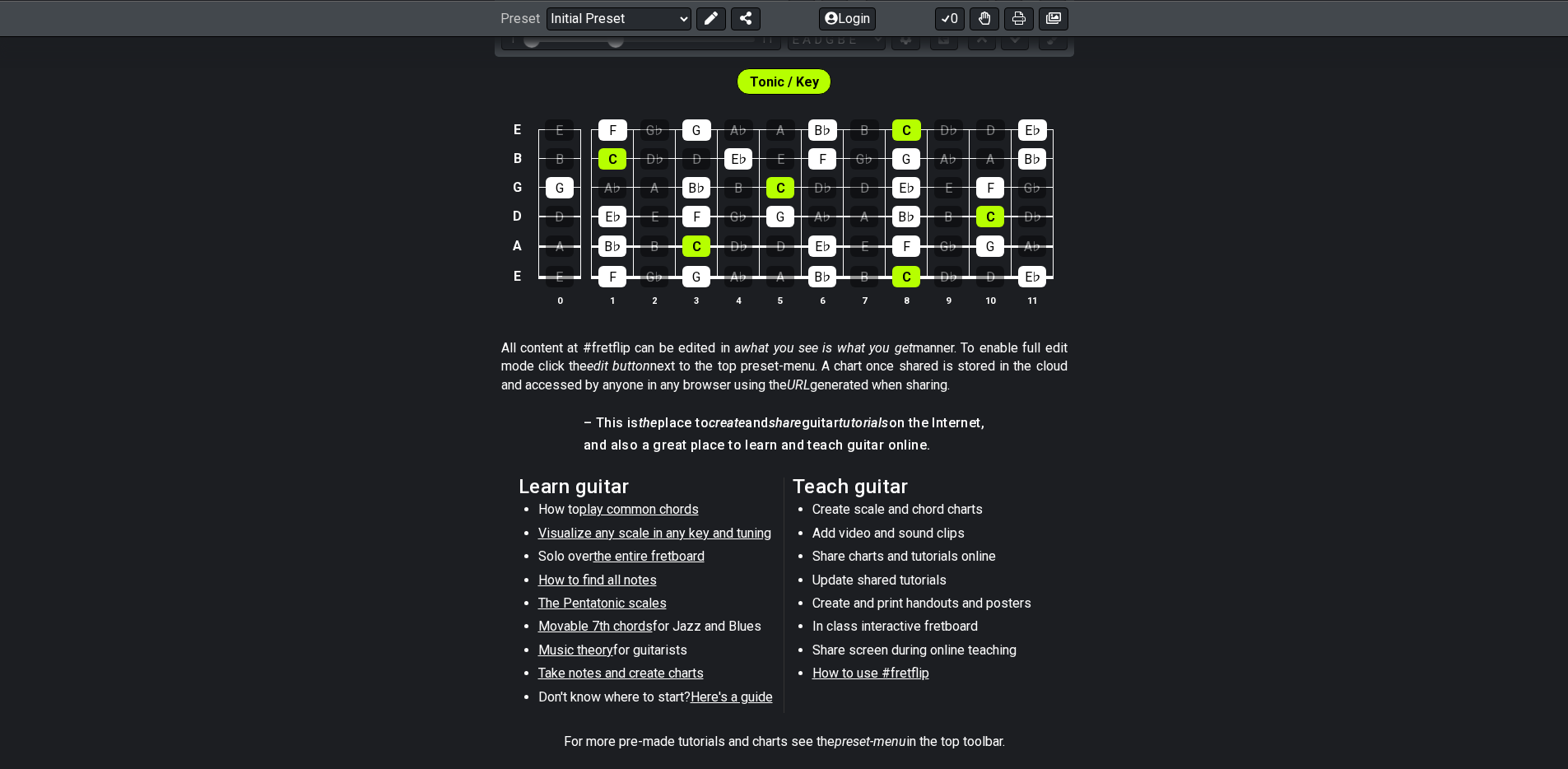
scroll to position [692, 0]
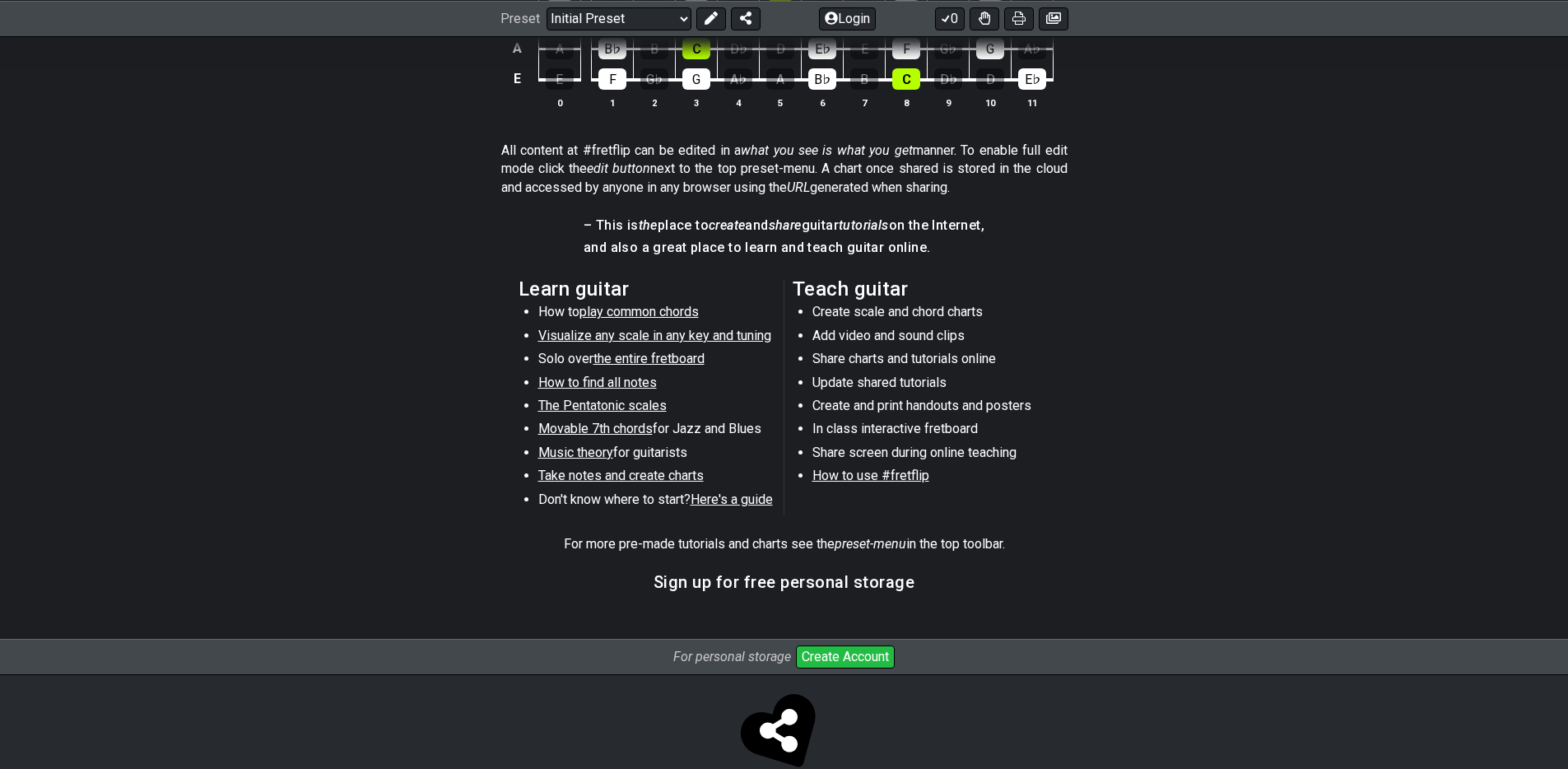
click at [910, 313] on li "Create scale and chord charts" at bounding box center [930, 314] width 235 height 23
click at [859, 348] on li "Add video and sound clips" at bounding box center [930, 338] width 235 height 23
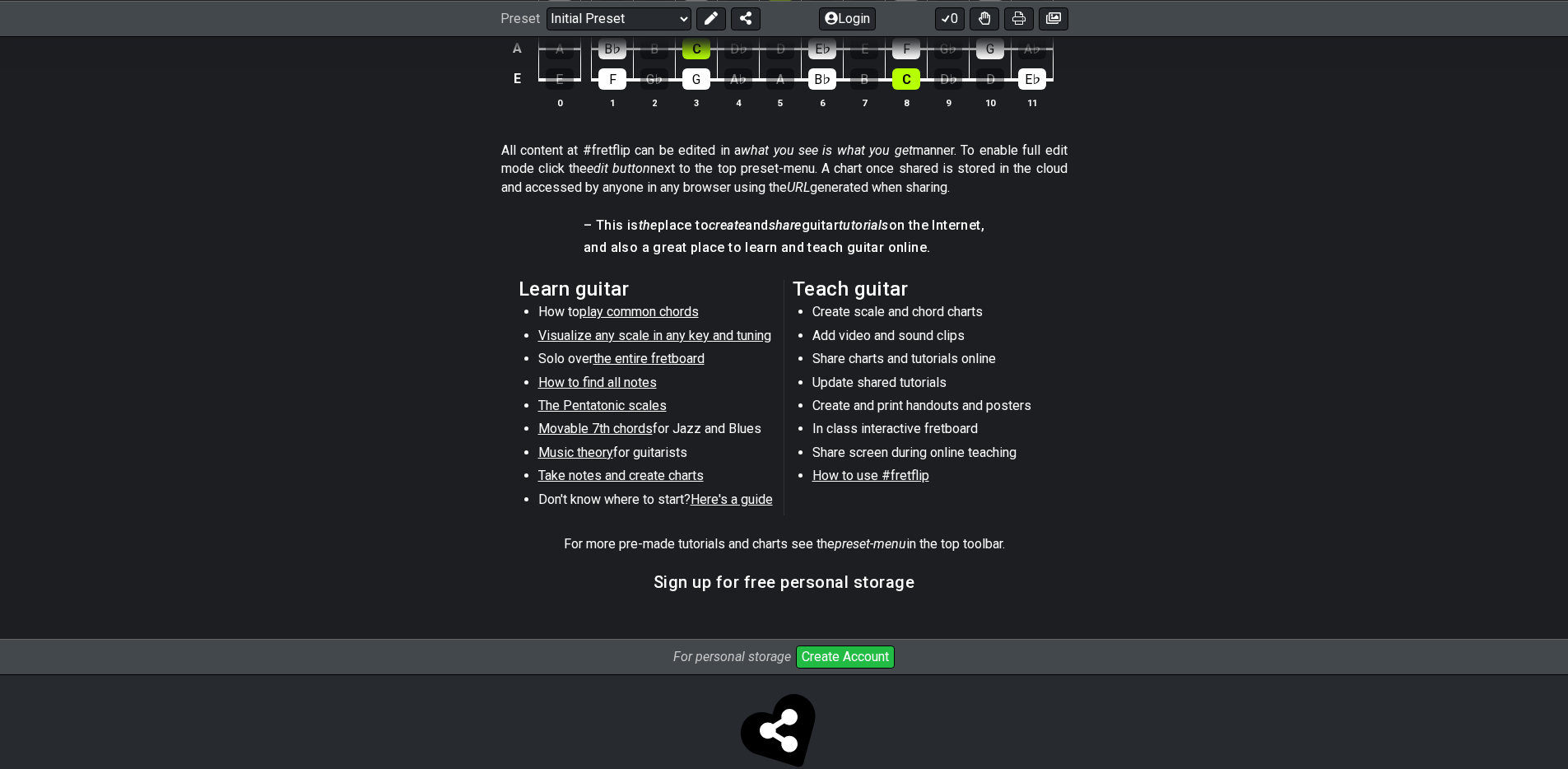
click at [859, 348] on li "Add video and sound clips" at bounding box center [930, 338] width 235 height 23
click at [1044, 315] on li "Create scale and chord charts" at bounding box center [930, 314] width 235 height 23
click at [887, 427] on li "In class interactive fretboard" at bounding box center [930, 431] width 235 height 23
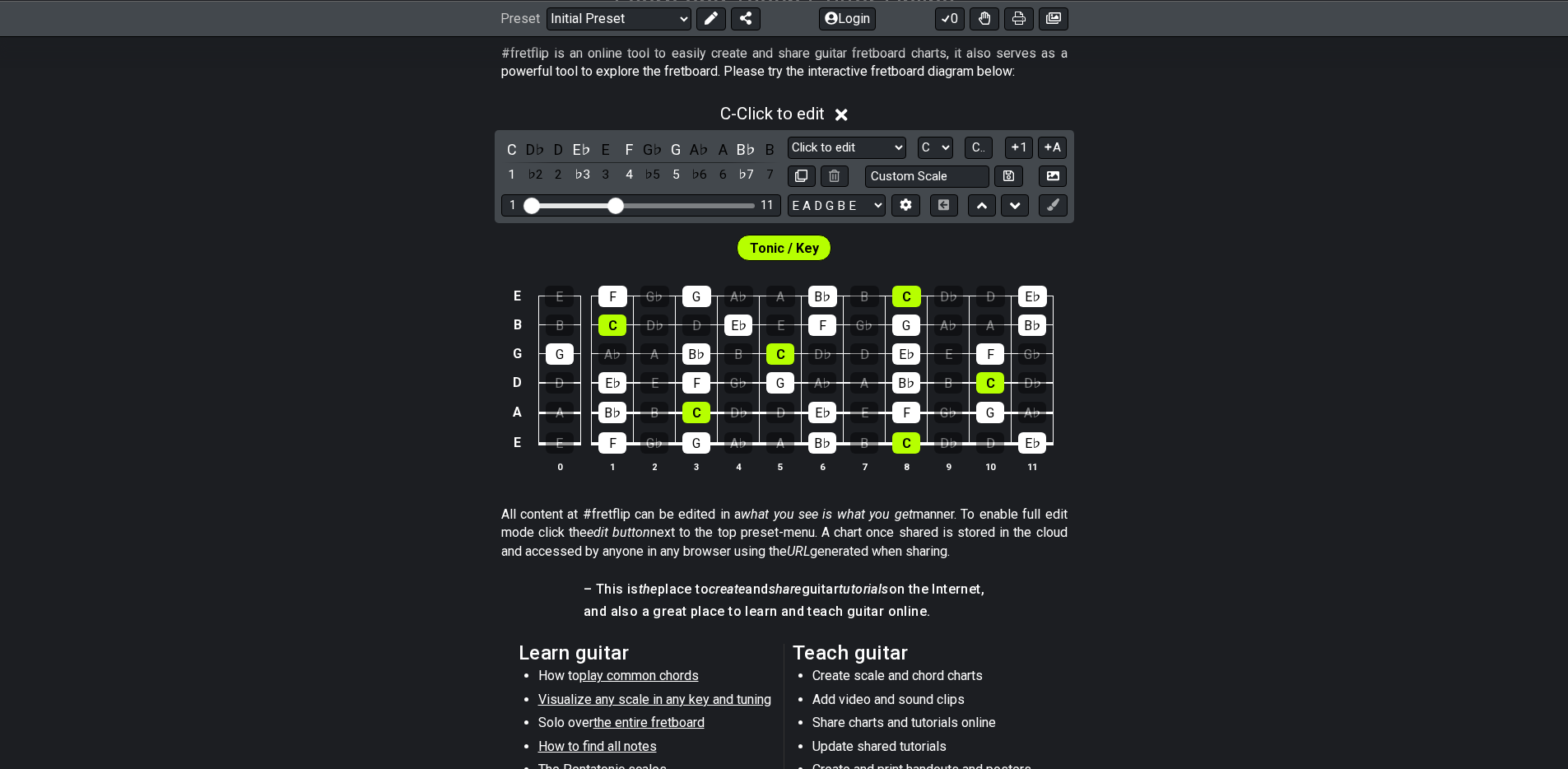
scroll to position [0, 0]
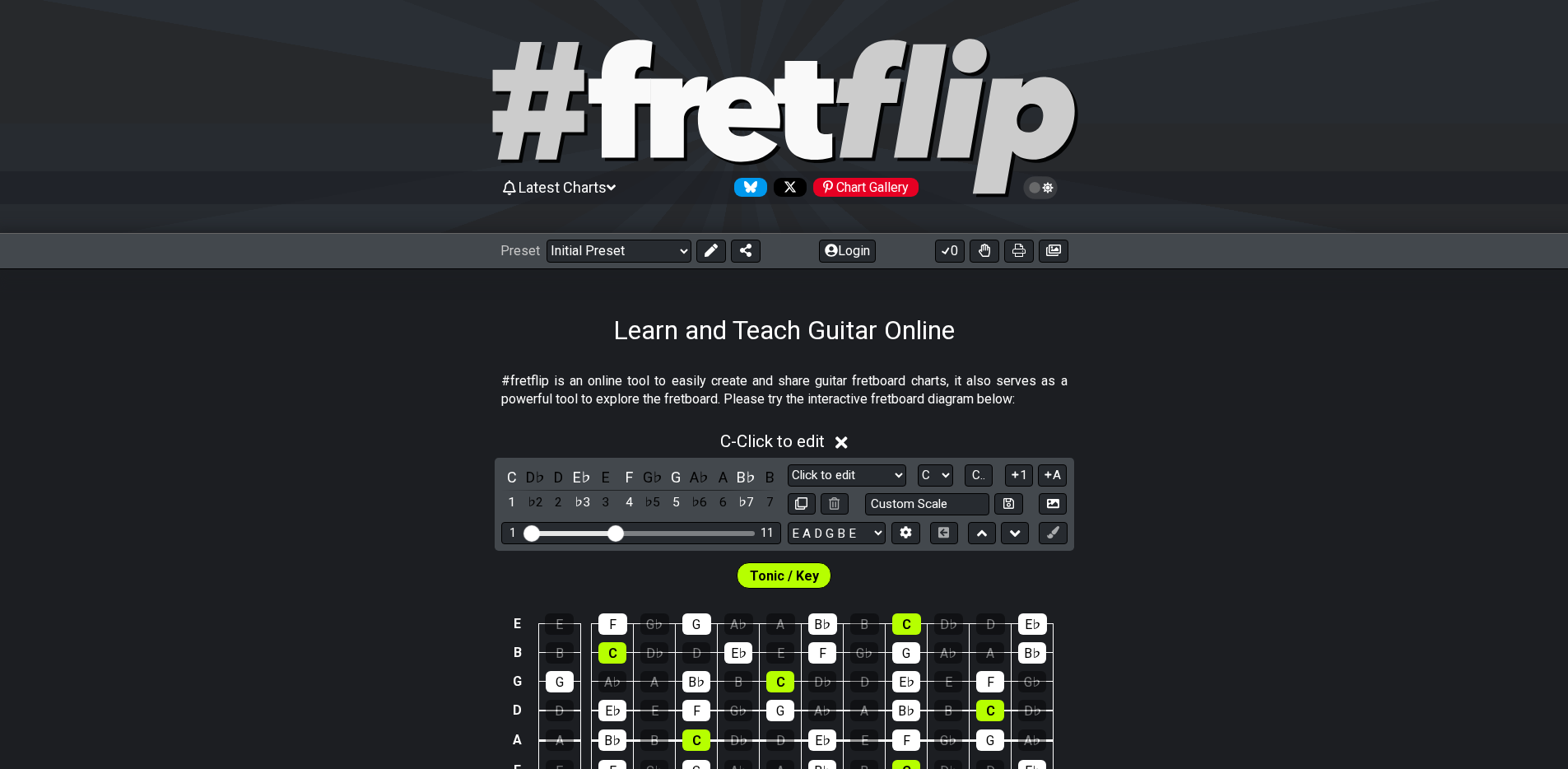
click at [1216, 372] on section "#fretflip is an online tool to easily create and share guitar fretboard charts,…" at bounding box center [784, 394] width 1568 height 56
click at [620, 250] on select "Welcome to #fretflip! Initial Preset Custom Preset Minor Pentatonic Major Penta…" at bounding box center [619, 251] width 145 height 23
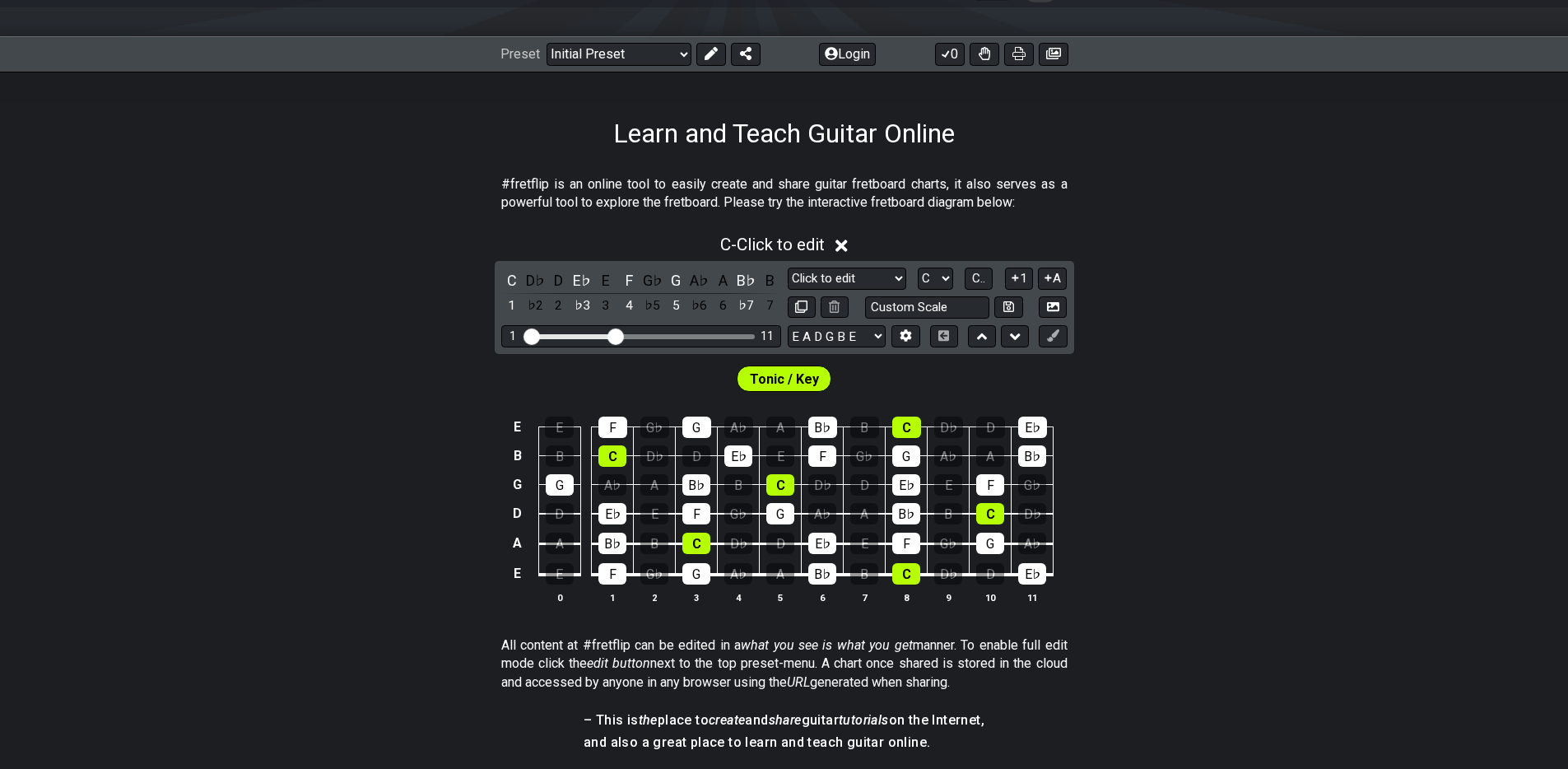
scroll to position [197, 0]
click at [369, 491] on div "E E F G♭ G A♭ A B♭ B C D♭ D E♭ B B C D♭ D E♭ E F G♭ G A♭ A B♭ G G A♭ A B♭ B C D…" at bounding box center [784, 509] width 1568 height 231
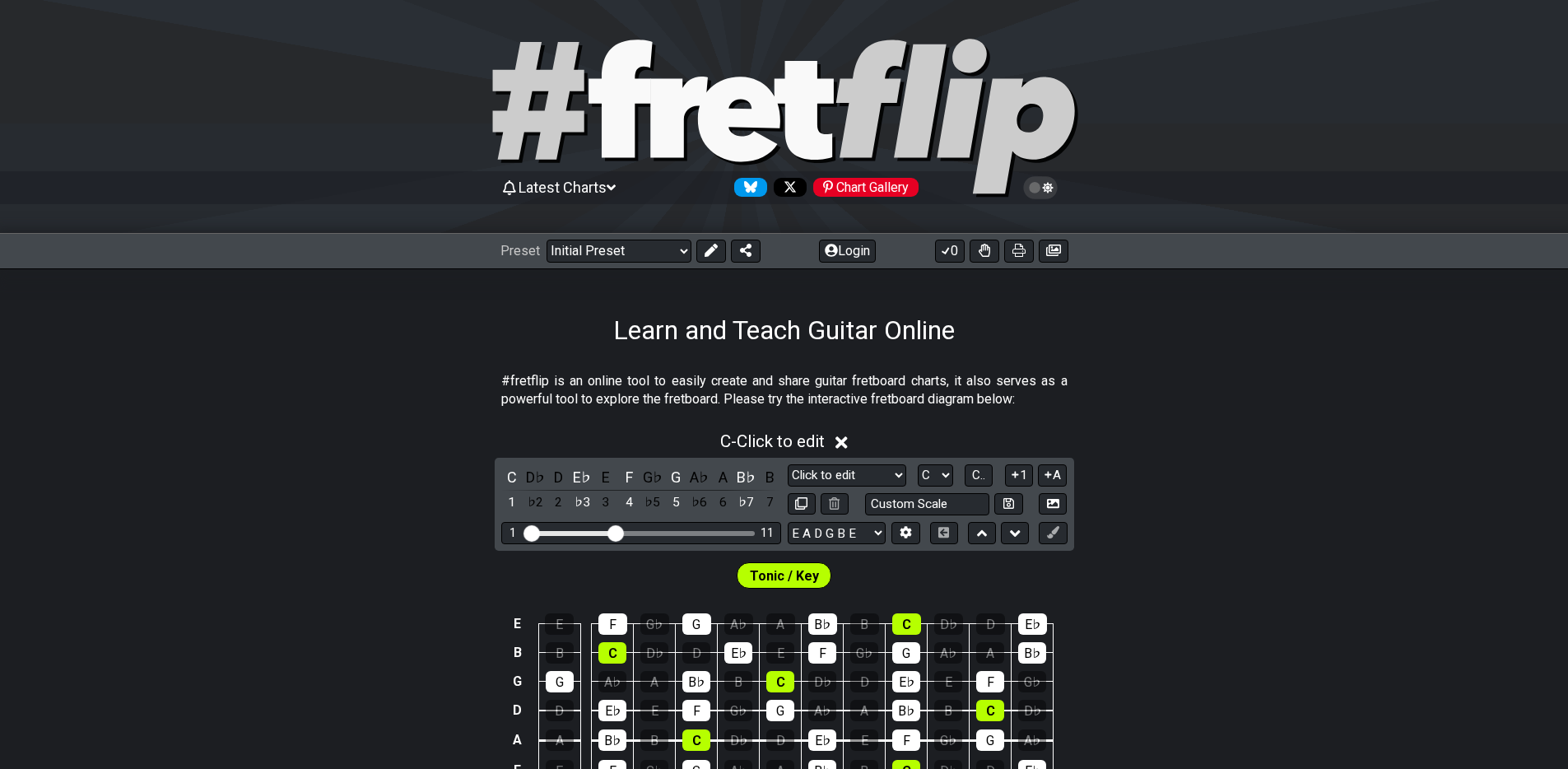
click at [1215, 423] on div "C - Click to edit" at bounding box center [784, 436] width 1568 height 31
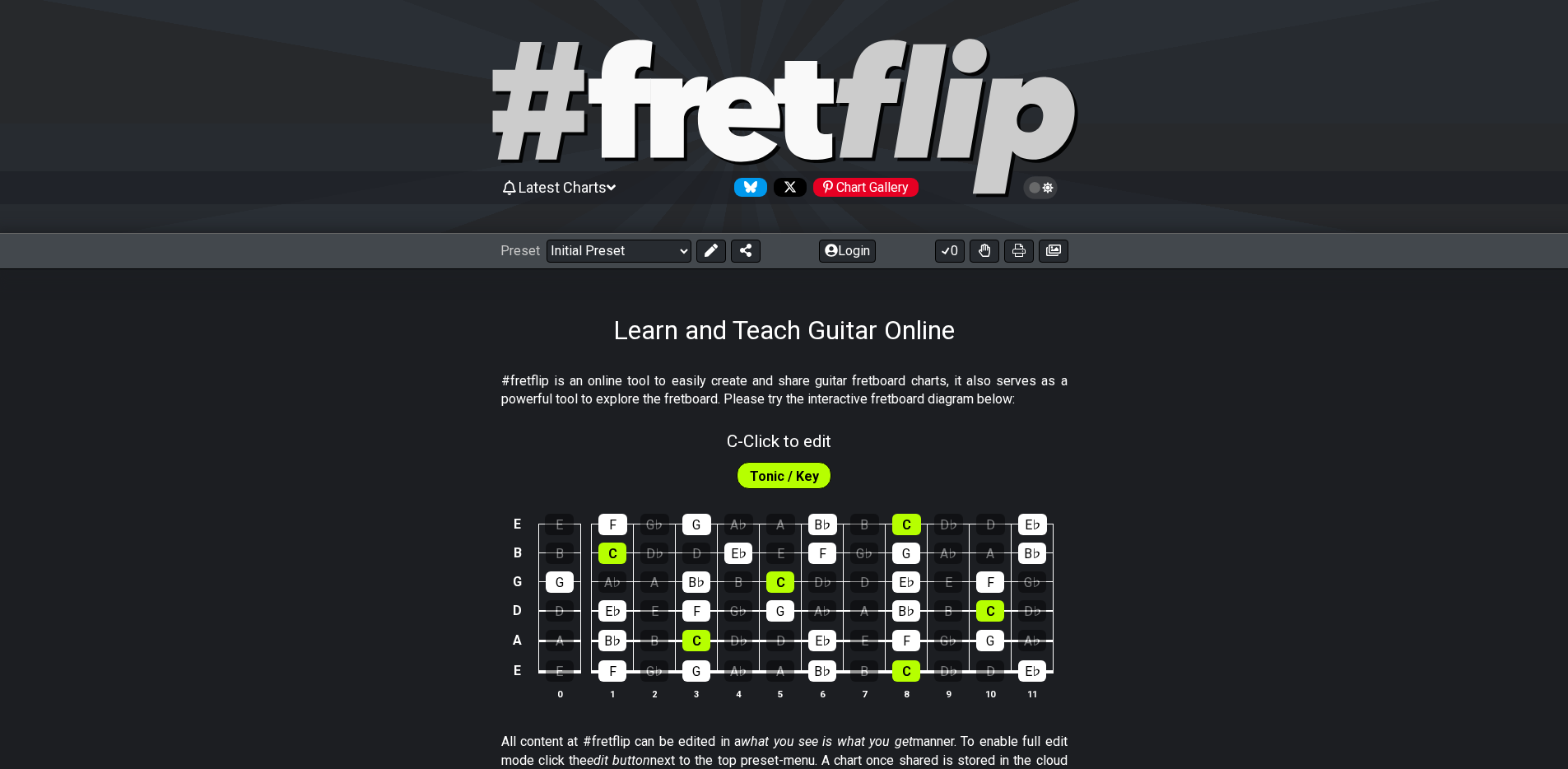
click at [1183, 369] on section "#fretflip is an online tool to easily create and share guitar fretboard charts,…" at bounding box center [784, 394] width 1568 height 56
click at [1194, 477] on div "Tonic / Key" at bounding box center [784, 472] width 1568 height 41
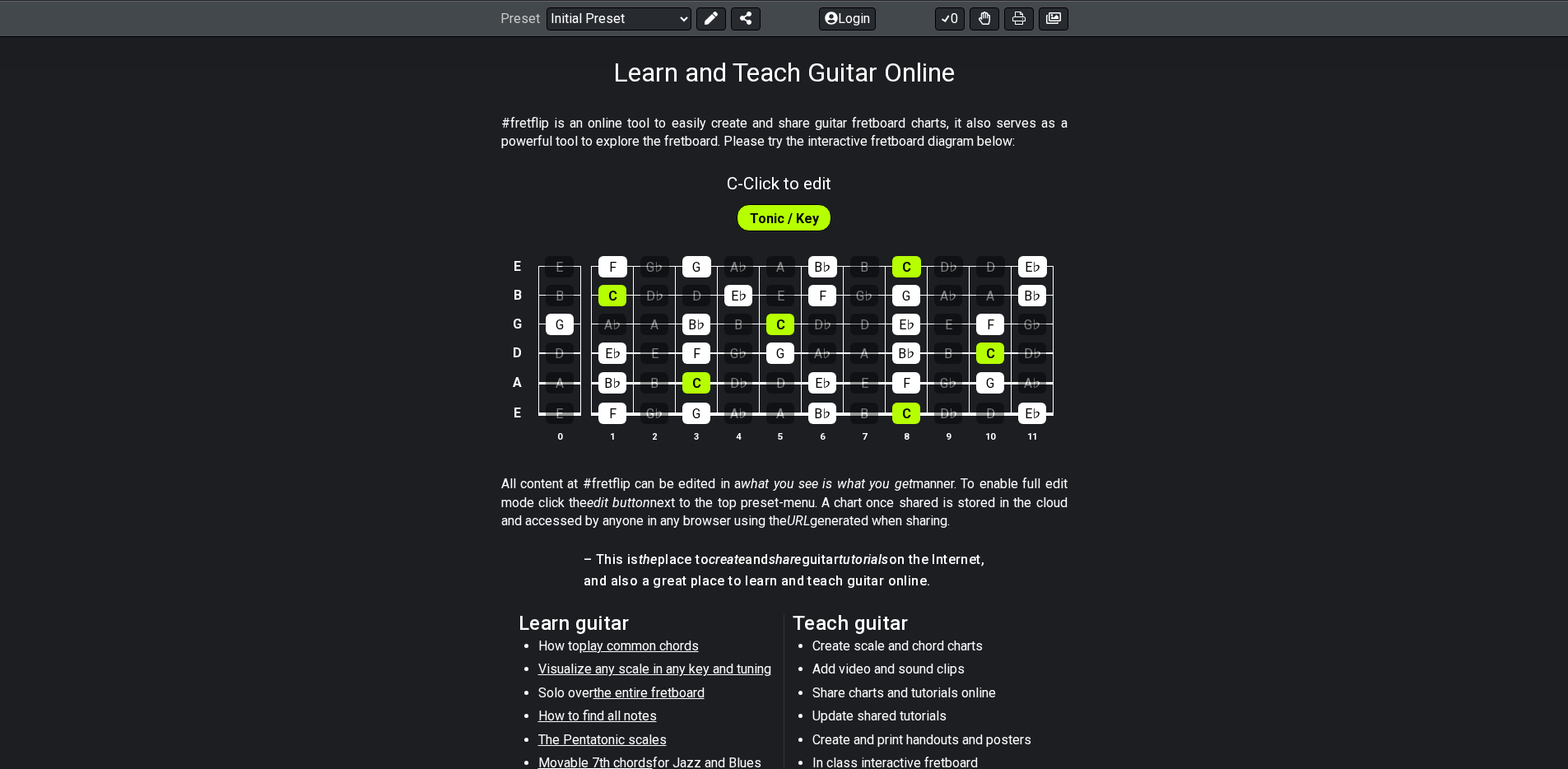
scroll to position [296, 0]
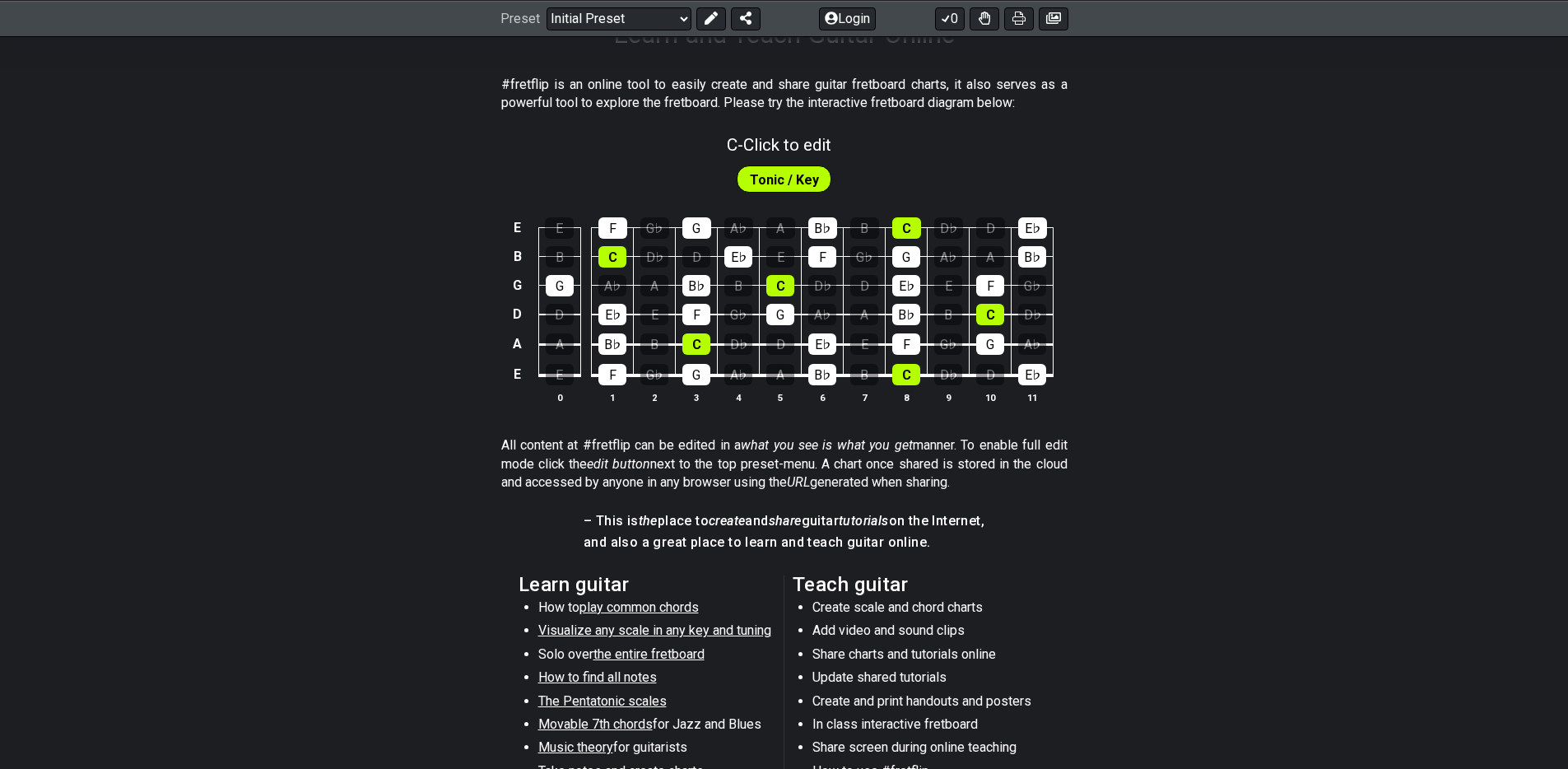
click at [1148, 415] on div "E E F G♭ G A♭ A B♭ B C D♭ D E♭ B B C D♭ D E♭ E F G♭ G A♭ A B♭ G G A♭ A B♭ B C D…" at bounding box center [784, 311] width 1568 height 231
click at [904, 456] on p "All content at #fretflip can be edited in a what you see is what you get manner…" at bounding box center [784, 464] width 566 height 55
click at [1157, 431] on section "All content at #fretflip can be edited in a what you see is what you get manner…" at bounding box center [784, 467] width 1568 height 75
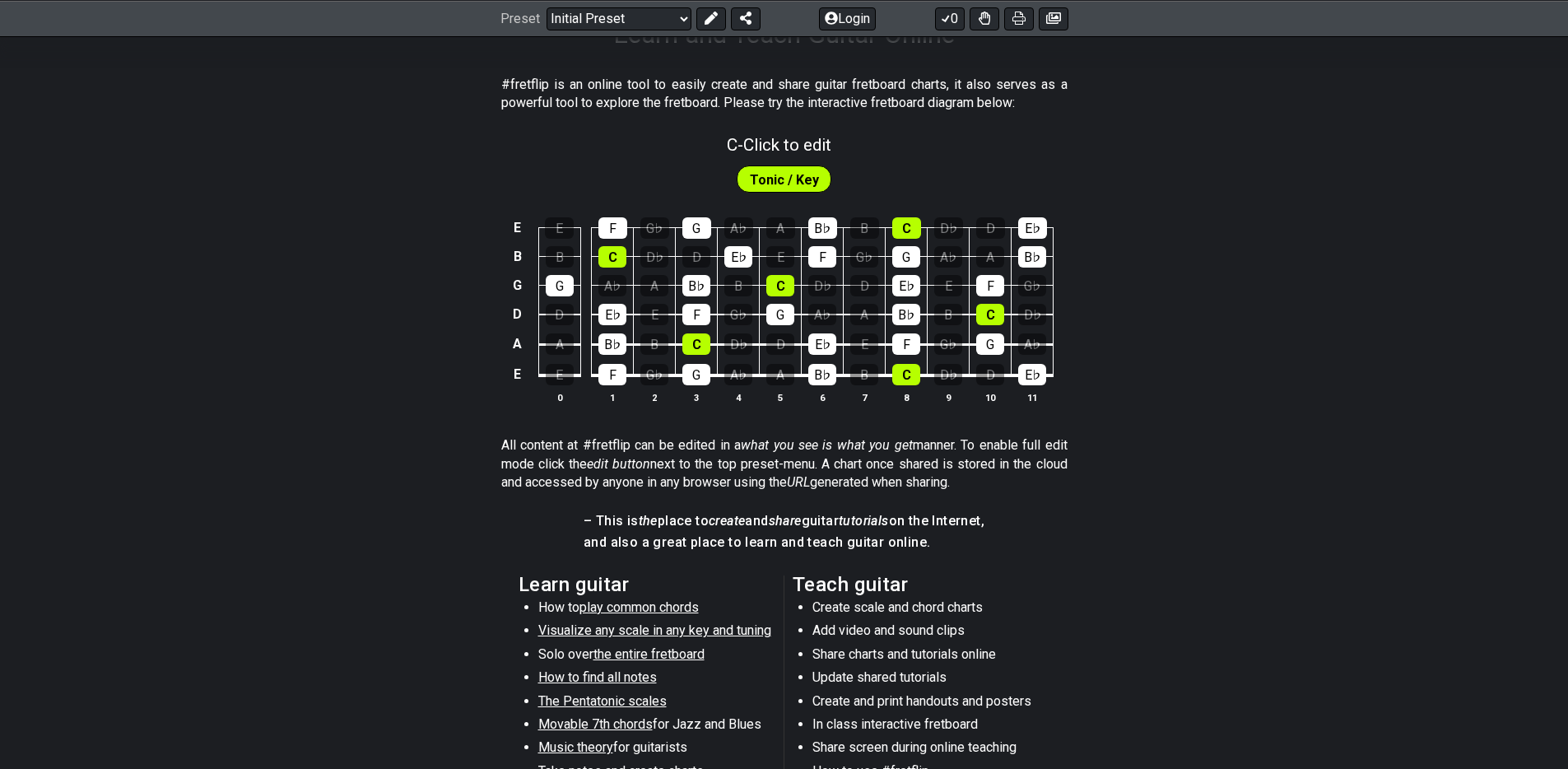
scroll to position [0, 0]
